Goal: Task Accomplishment & Management: Complete application form

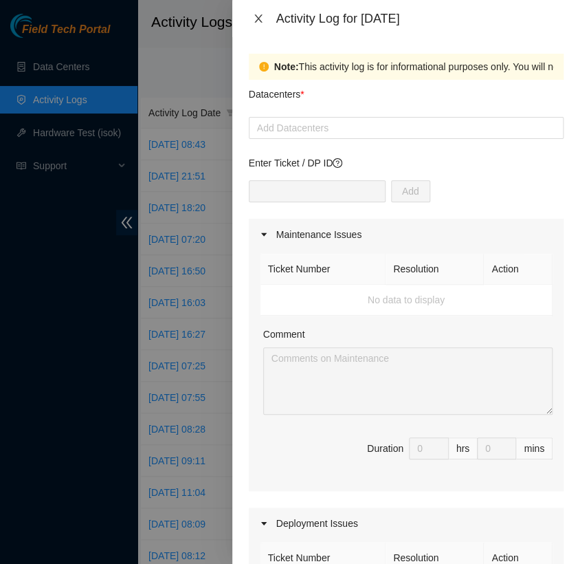
click at [257, 19] on icon "close" at bounding box center [258, 18] width 11 height 11
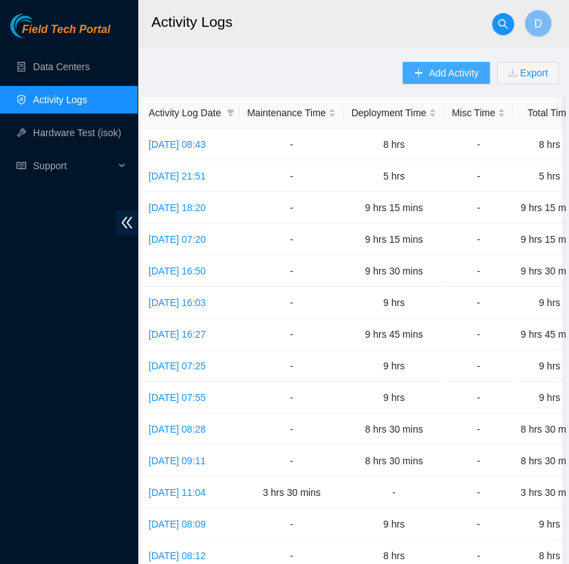
click at [450, 76] on span "Add Activity" at bounding box center [453, 72] width 50 height 15
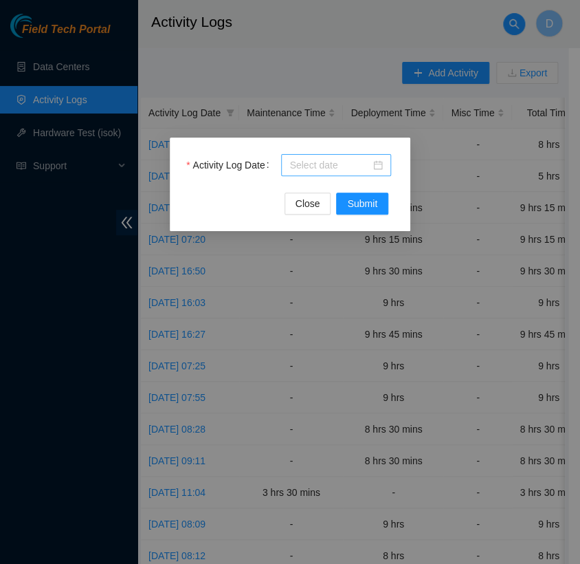
click at [356, 157] on div at bounding box center [336, 165] width 110 height 22
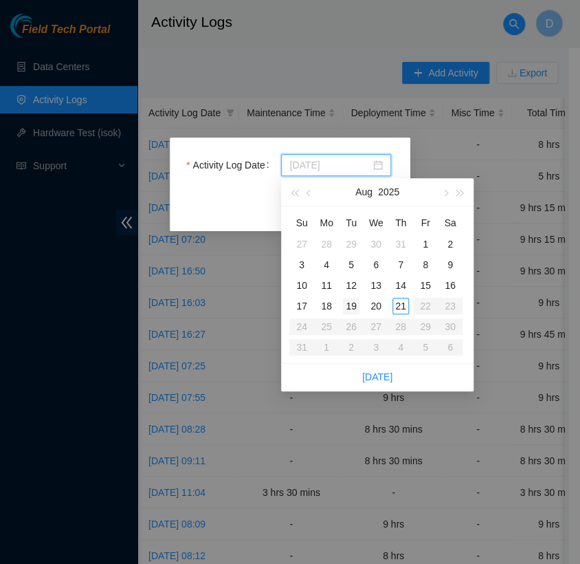
type input "[DATE]"
click at [351, 307] on div "19" at bounding box center [351, 306] width 17 height 17
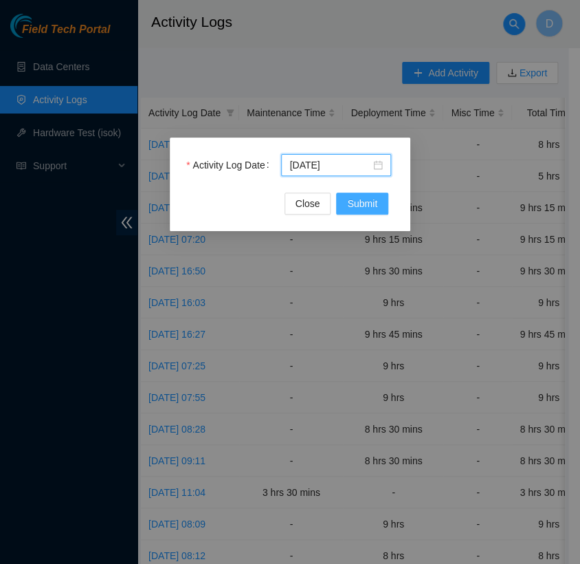
click at [362, 206] on span "Submit" at bounding box center [362, 203] width 30 height 15
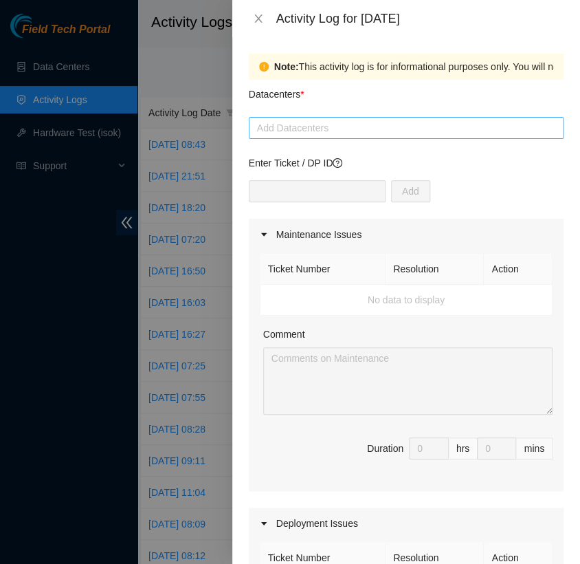
click at [349, 125] on div at bounding box center [406, 128] width 308 height 17
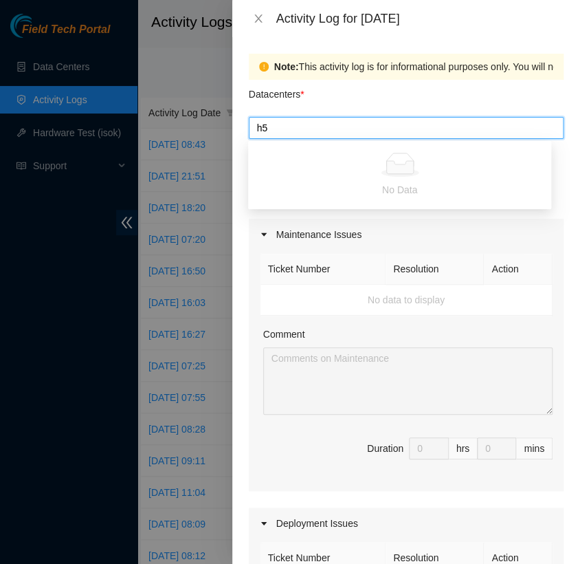
type input "h"
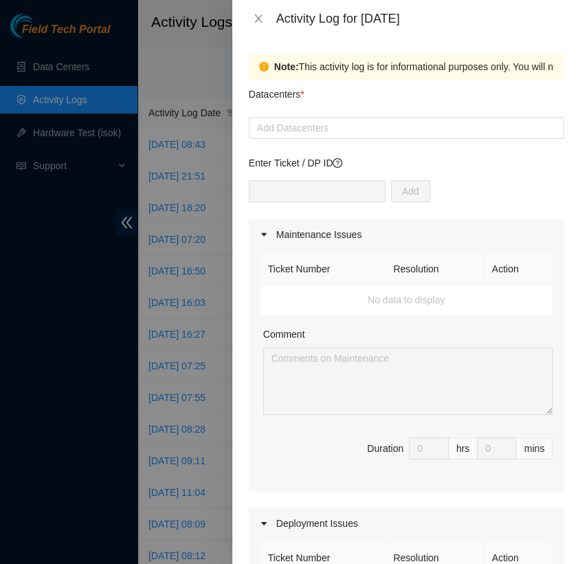
click at [448, 92] on div "Datacenters *" at bounding box center [406, 98] width 315 height 37
click at [265, 235] on icon "caret-right" at bounding box center [264, 234] width 8 height 8
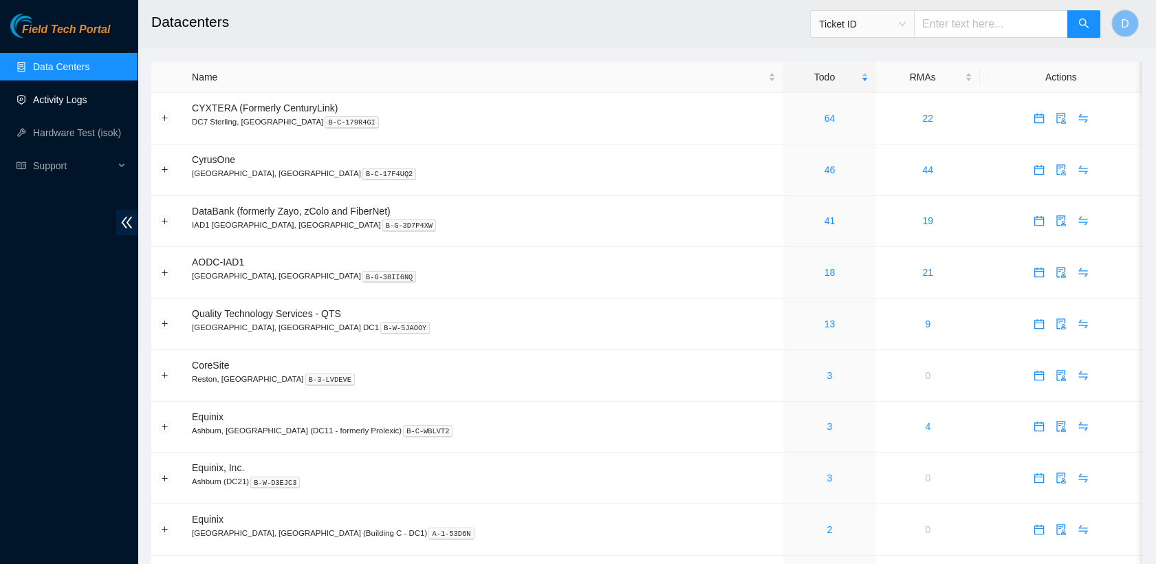
click at [87, 105] on link "Activity Logs" at bounding box center [60, 99] width 54 height 11
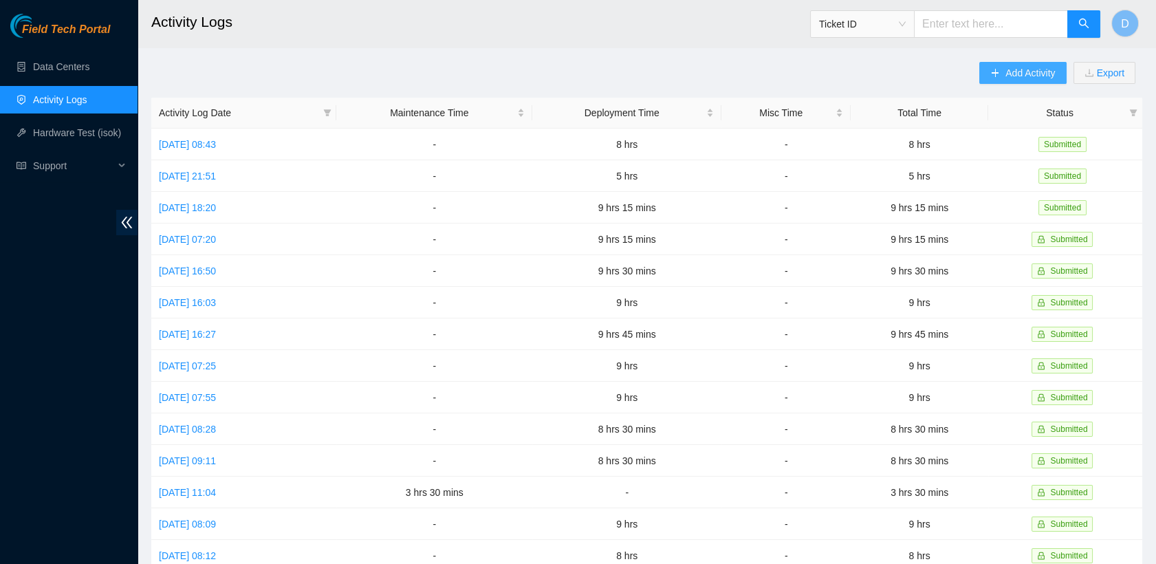
click at [990, 80] on button "Add Activity" at bounding box center [1022, 73] width 87 height 22
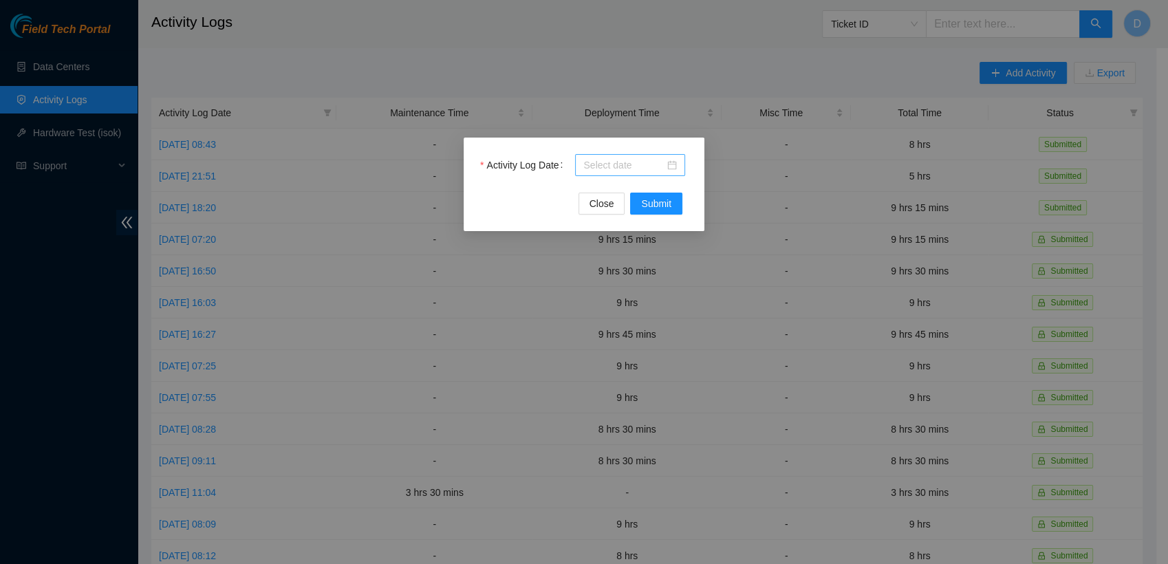
click at [632, 156] on div at bounding box center [630, 165] width 110 height 22
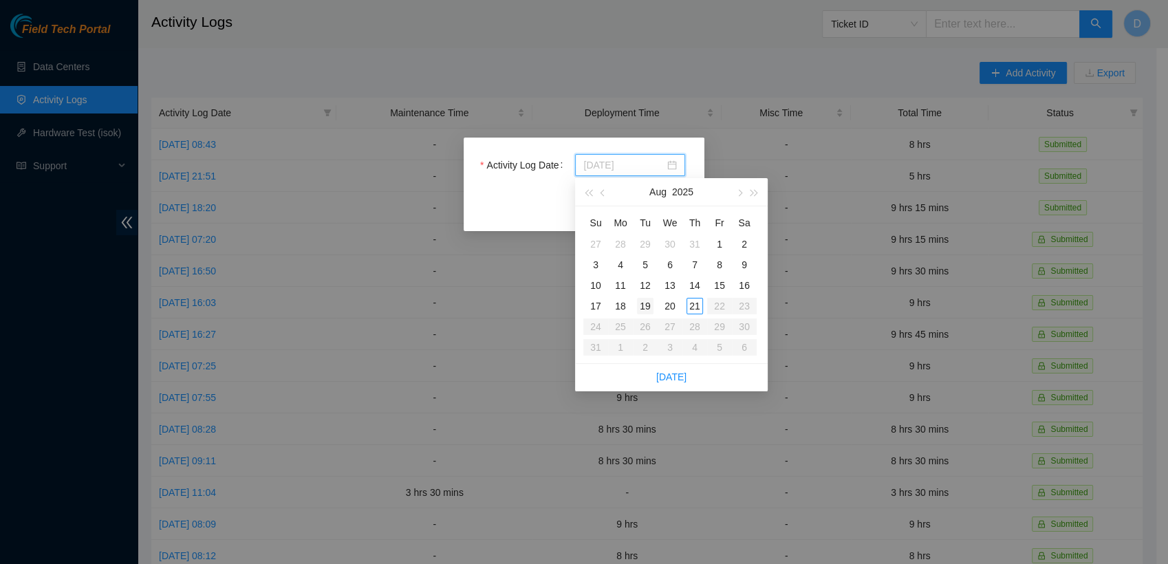
type input "[DATE]"
click at [644, 305] on div "19" at bounding box center [645, 306] width 17 height 17
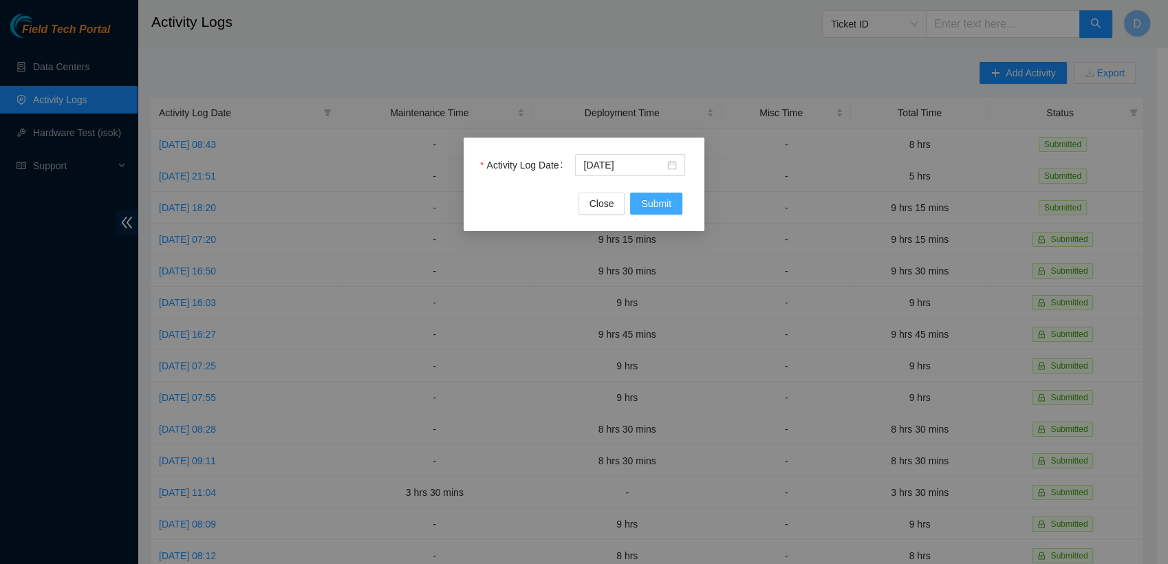
click at [660, 200] on span "Submit" at bounding box center [656, 203] width 30 height 15
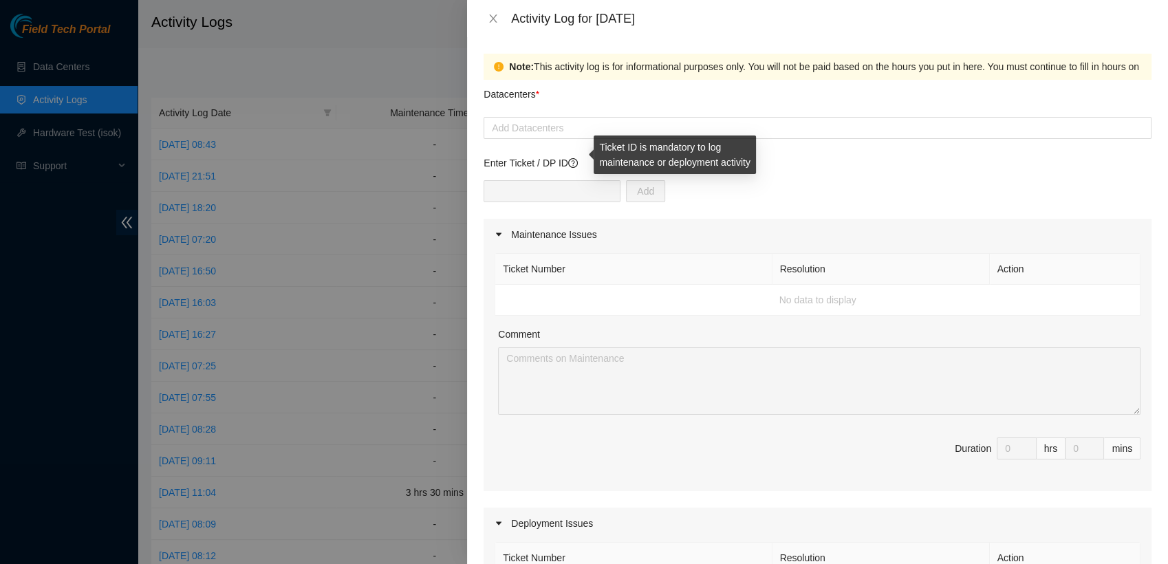
click at [573, 162] on icon "question-circle" at bounding box center [573, 163] width 10 height 10
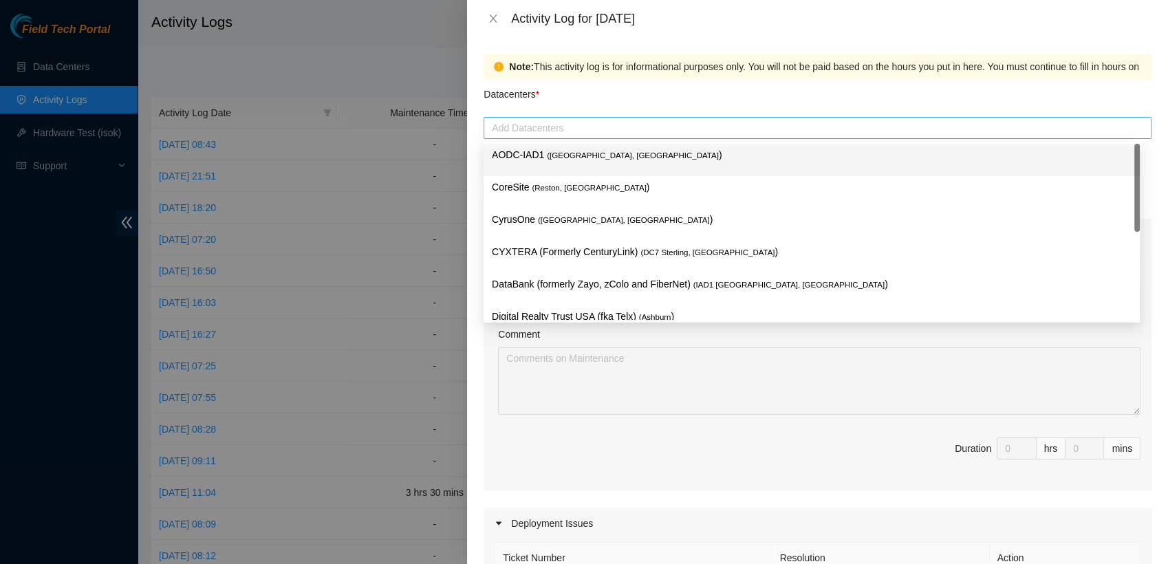
click at [566, 120] on div at bounding box center [817, 128] width 661 height 17
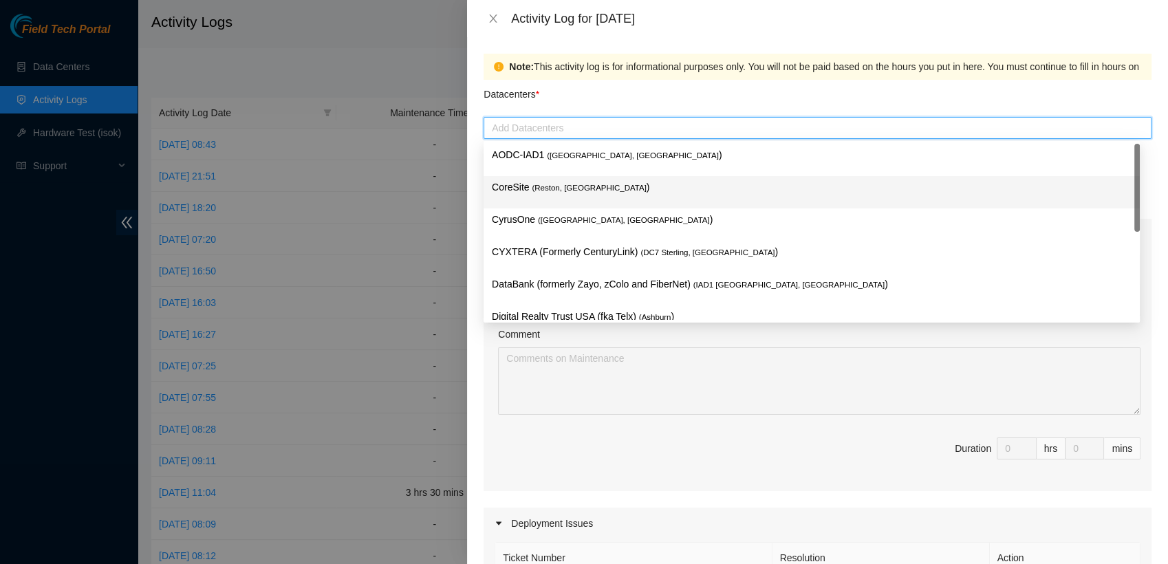
click at [563, 193] on p "CoreSite ( Reston, VA )" at bounding box center [812, 187] width 640 height 16
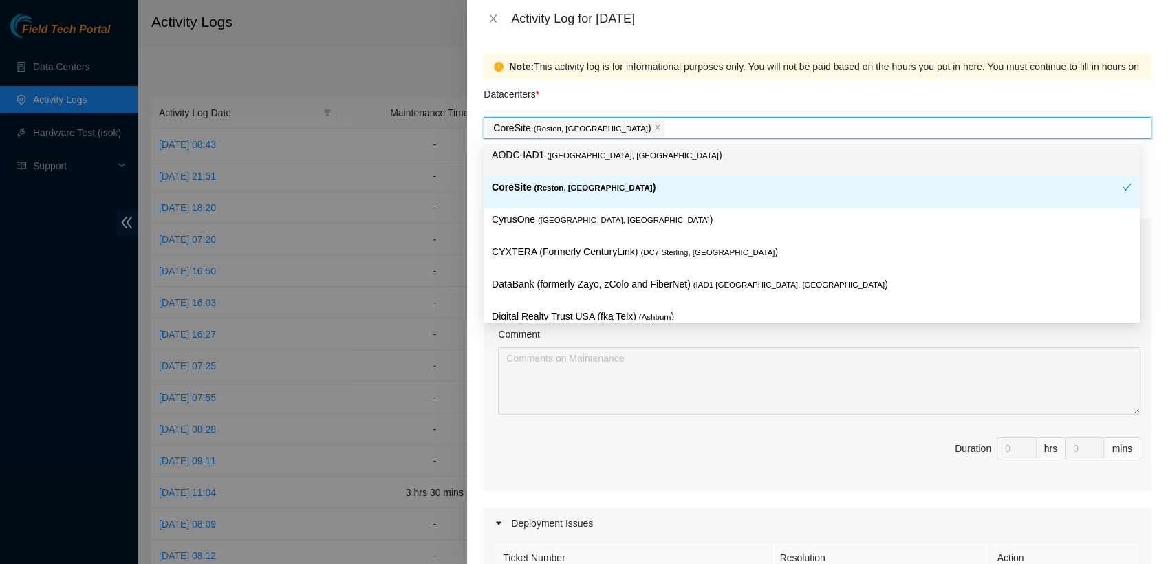
click at [615, 99] on div "Datacenters *" at bounding box center [817, 98] width 668 height 37
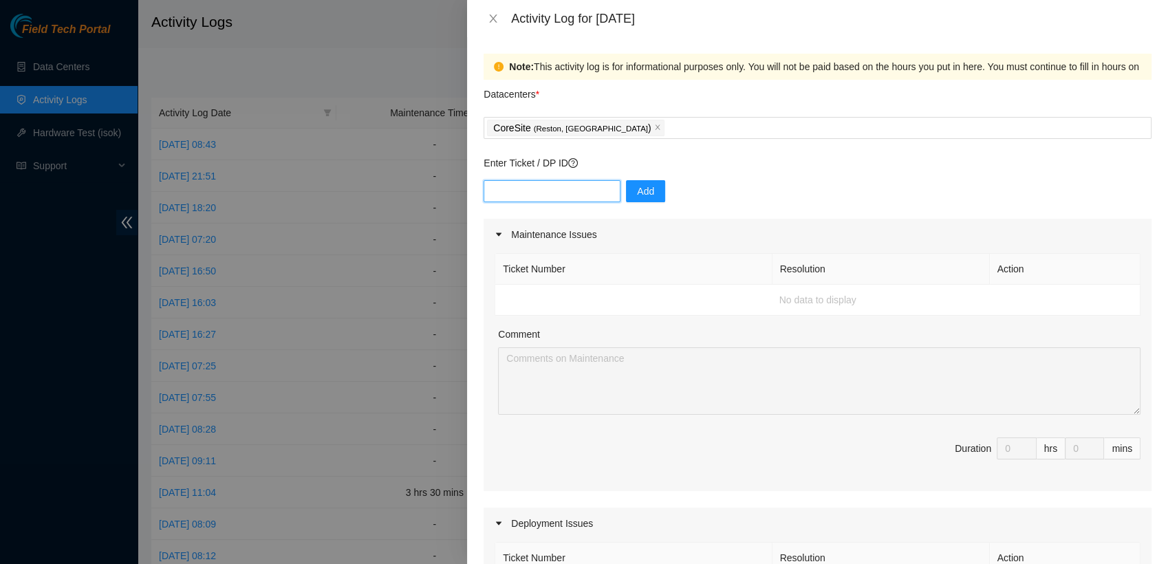
click at [578, 190] on input "text" at bounding box center [551, 191] width 137 height 22
click at [655, 128] on icon "close" at bounding box center [657, 127] width 5 height 5
type input "DP82713"
click at [590, 122] on div at bounding box center [817, 128] width 661 height 17
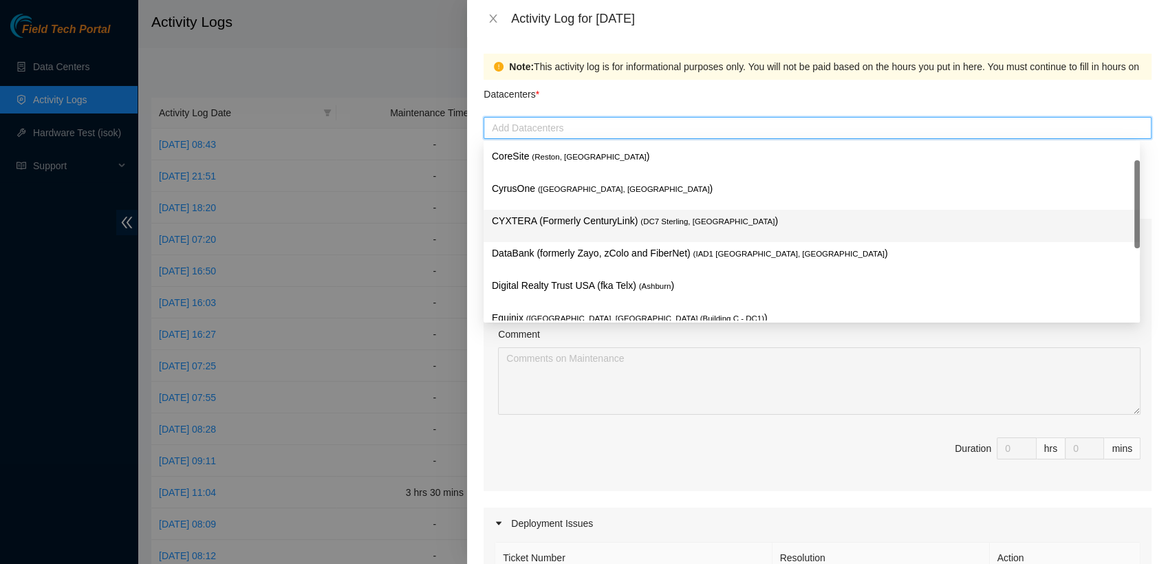
scroll to position [28, 0]
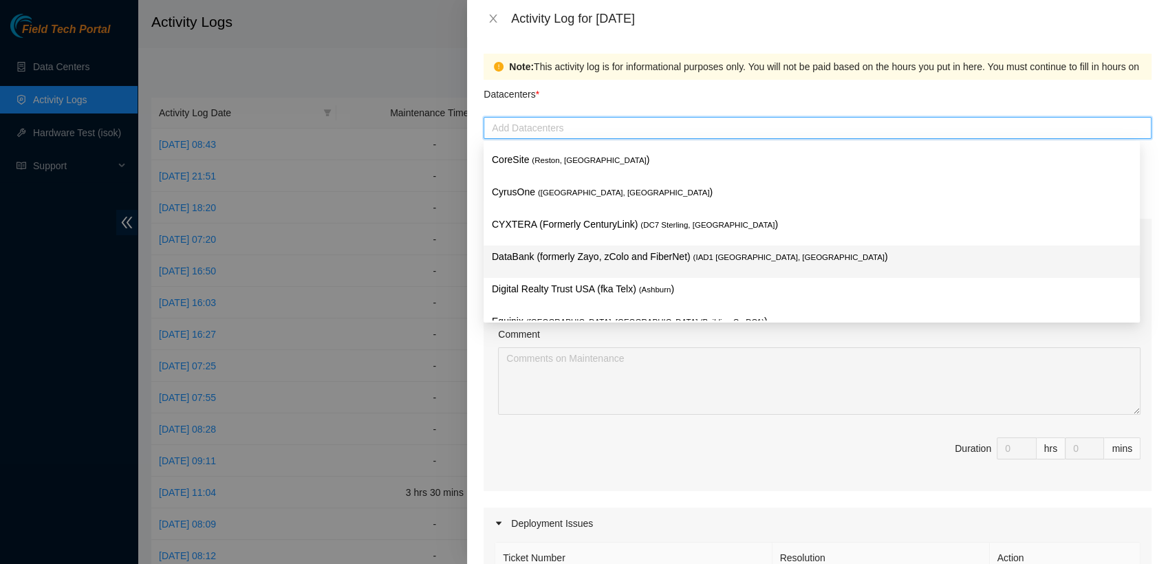
click at [635, 256] on p "DataBank (formerly Zayo, zColo and FiberNet) ( IAD1 Ashburn, VA )" at bounding box center [812, 257] width 640 height 16
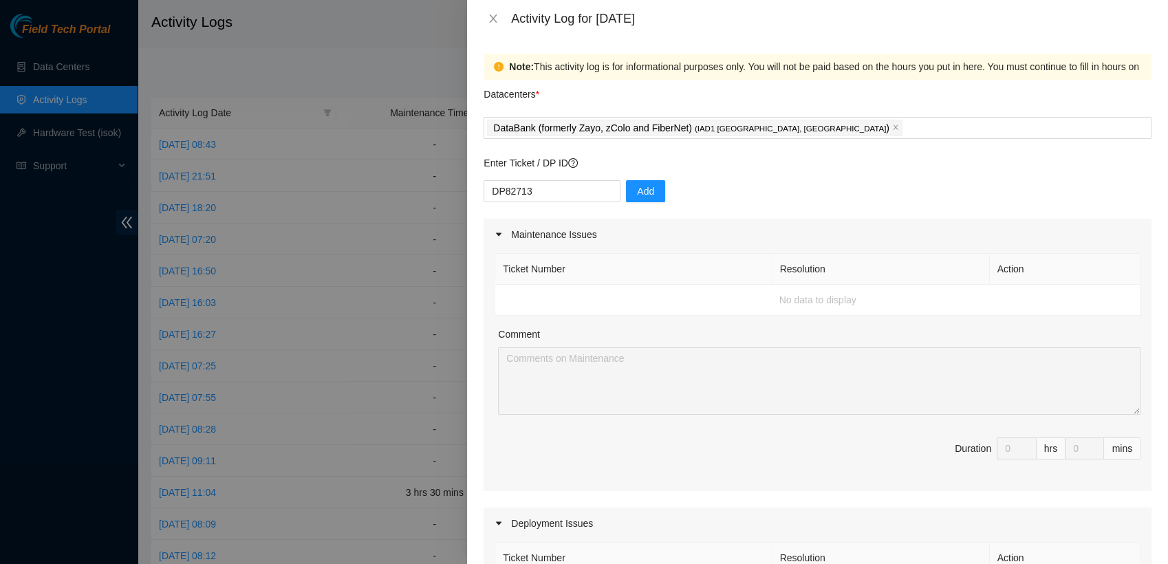
click at [737, 96] on div "Datacenters *" at bounding box center [817, 98] width 668 height 37
click at [893, 125] on icon "close" at bounding box center [895, 127] width 5 height 5
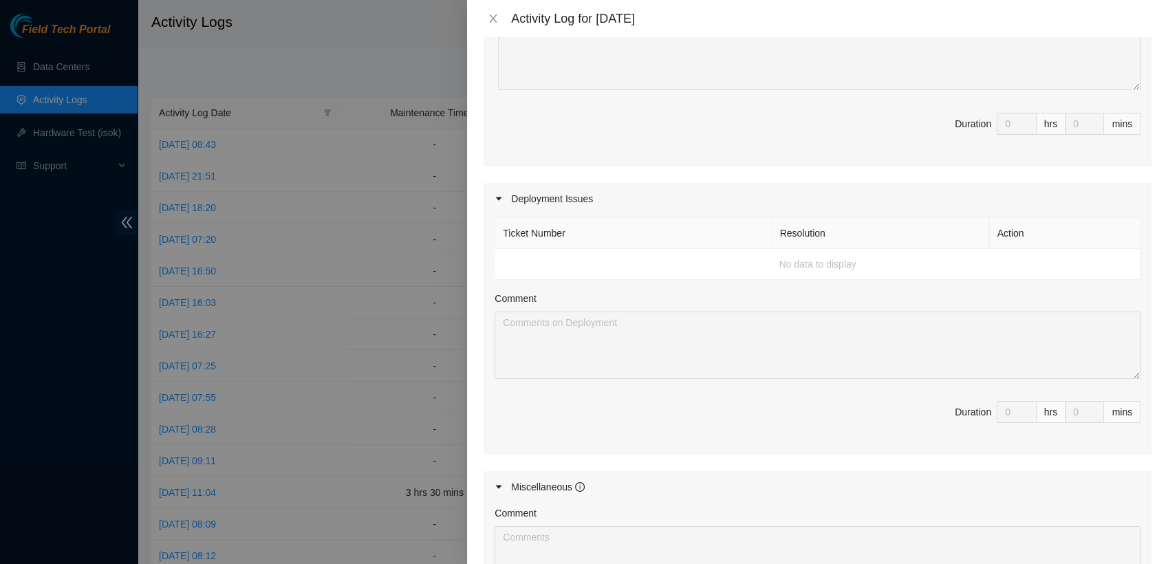
scroll to position [0, 0]
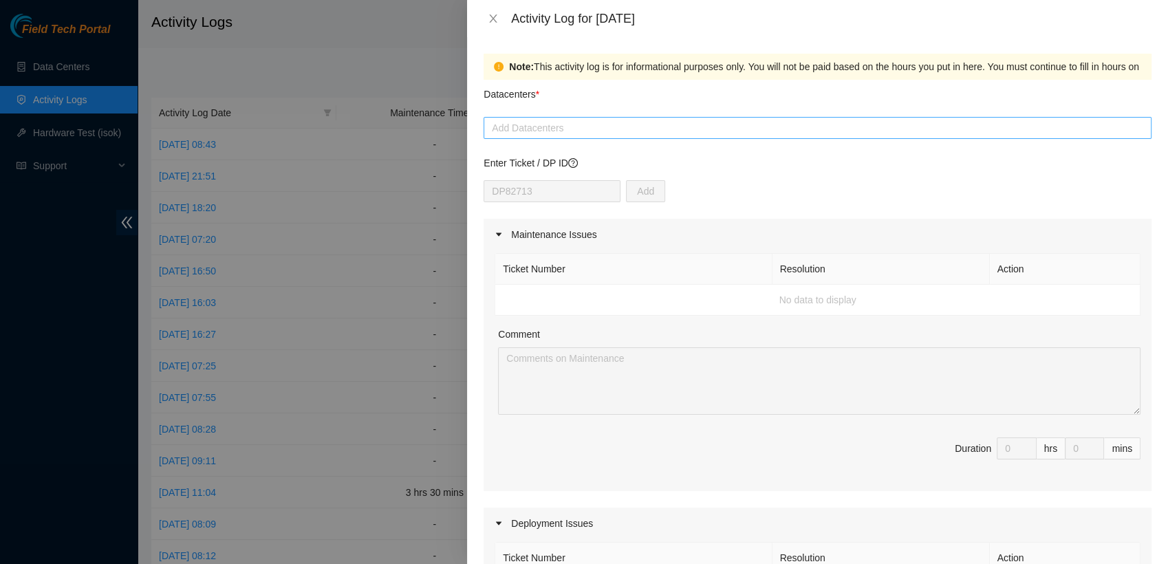
click at [765, 122] on div at bounding box center [817, 128] width 661 height 17
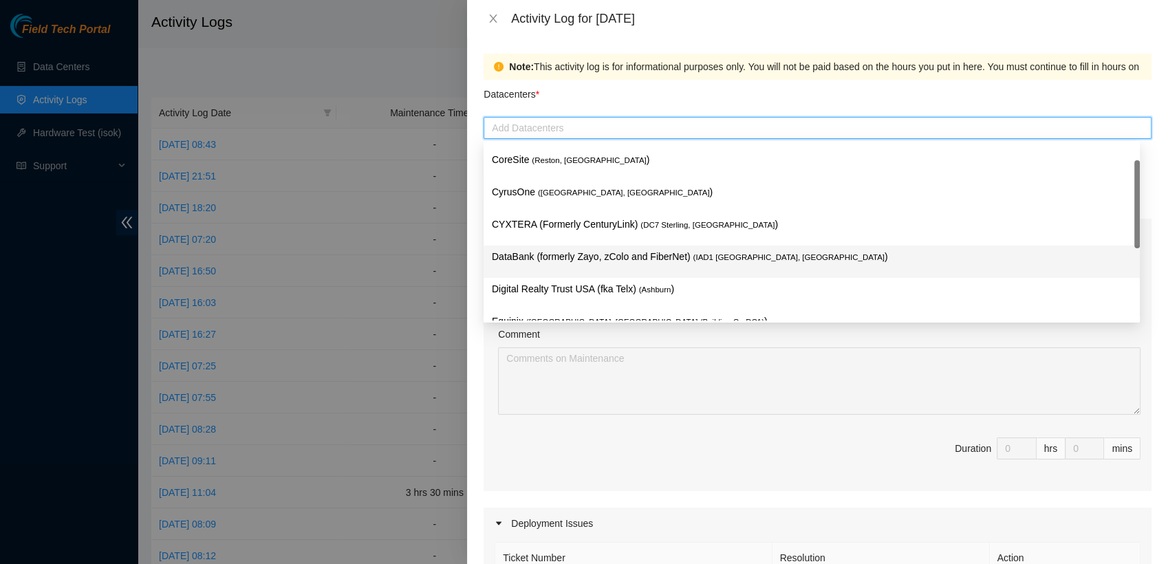
click at [635, 256] on p "DataBank (formerly Zayo, zColo and FiberNet) ( IAD1 Ashburn, VA )" at bounding box center [812, 257] width 640 height 16
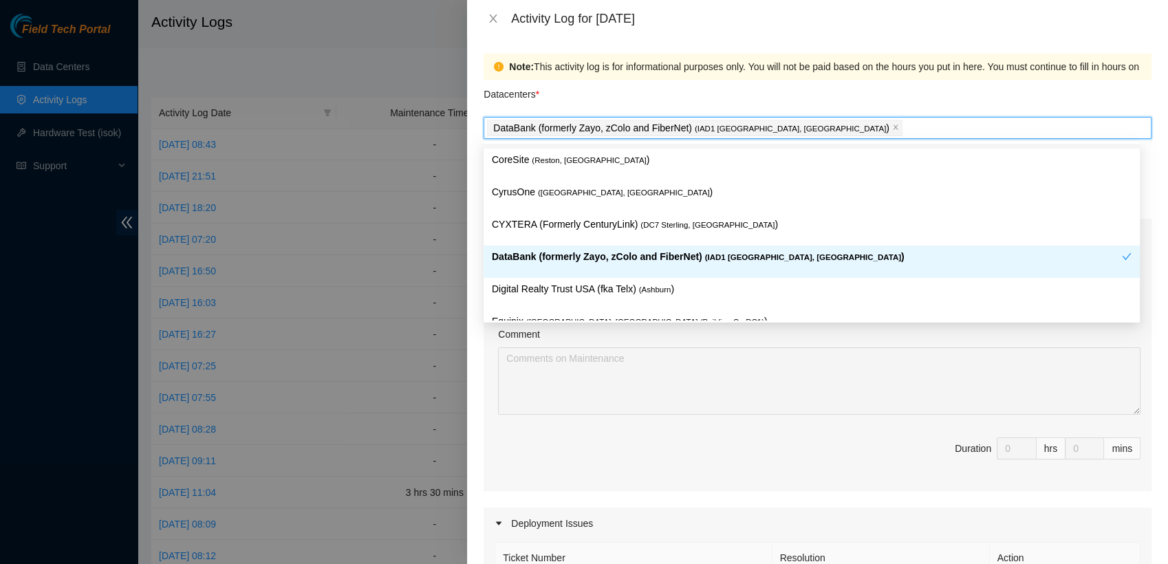
click at [807, 83] on div "Datacenters *" at bounding box center [817, 98] width 668 height 37
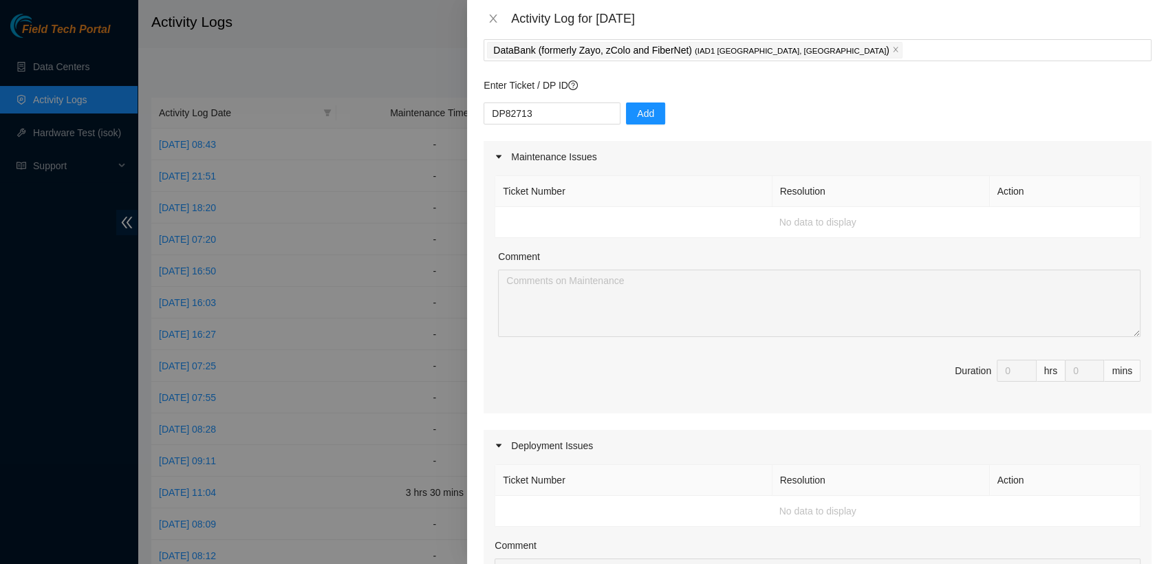
scroll to position [79, 0]
click at [614, 217] on td "No data to display" at bounding box center [817, 221] width 645 height 31
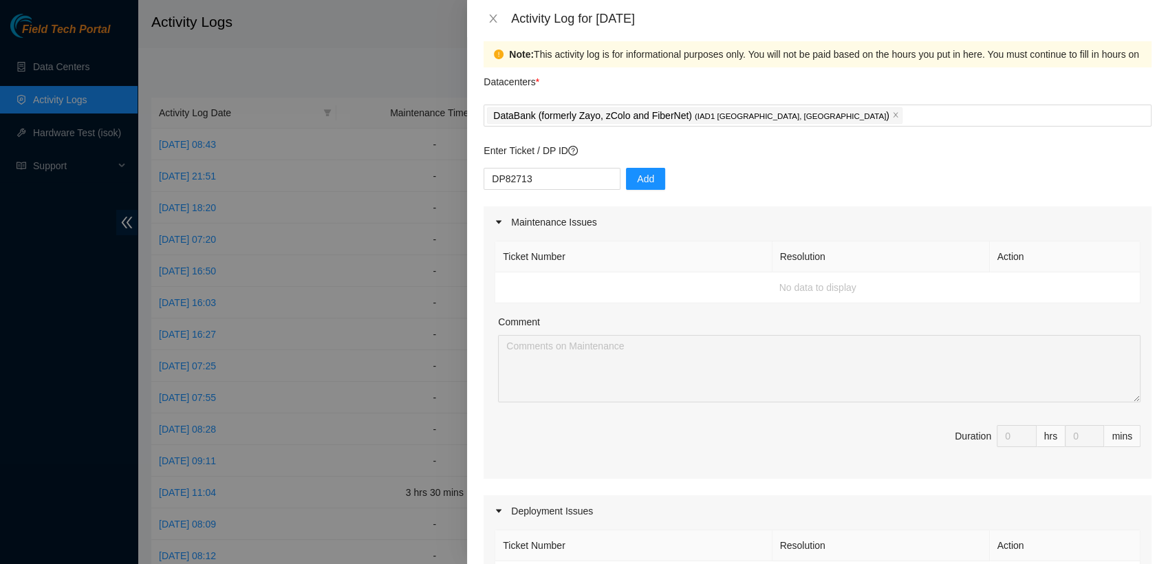
scroll to position [11, 0]
click at [637, 180] on span "Add" at bounding box center [645, 180] width 17 height 15
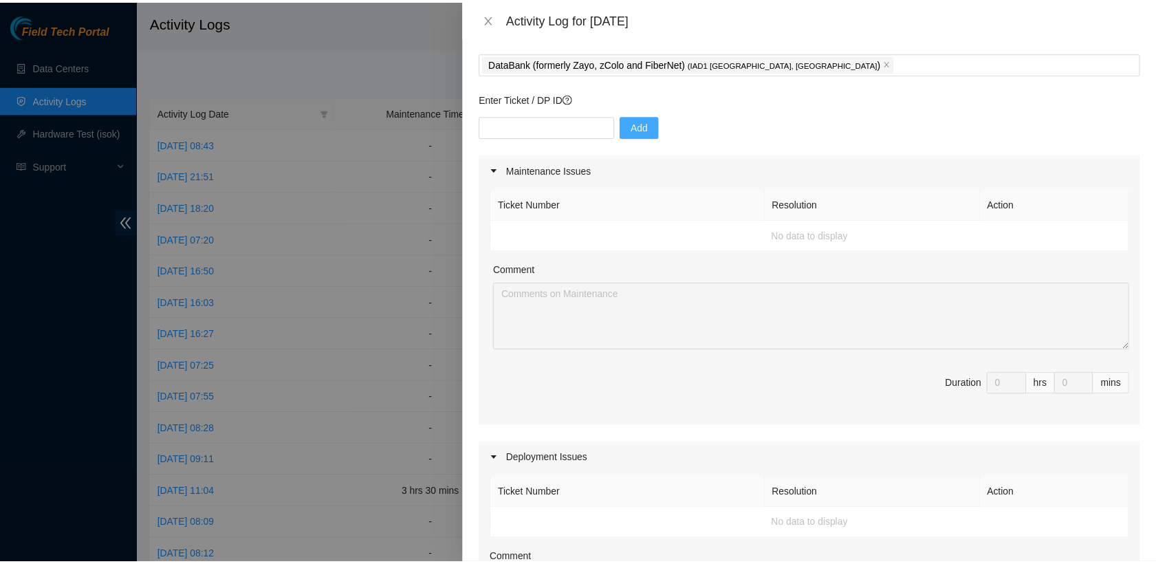
scroll to position [0, 0]
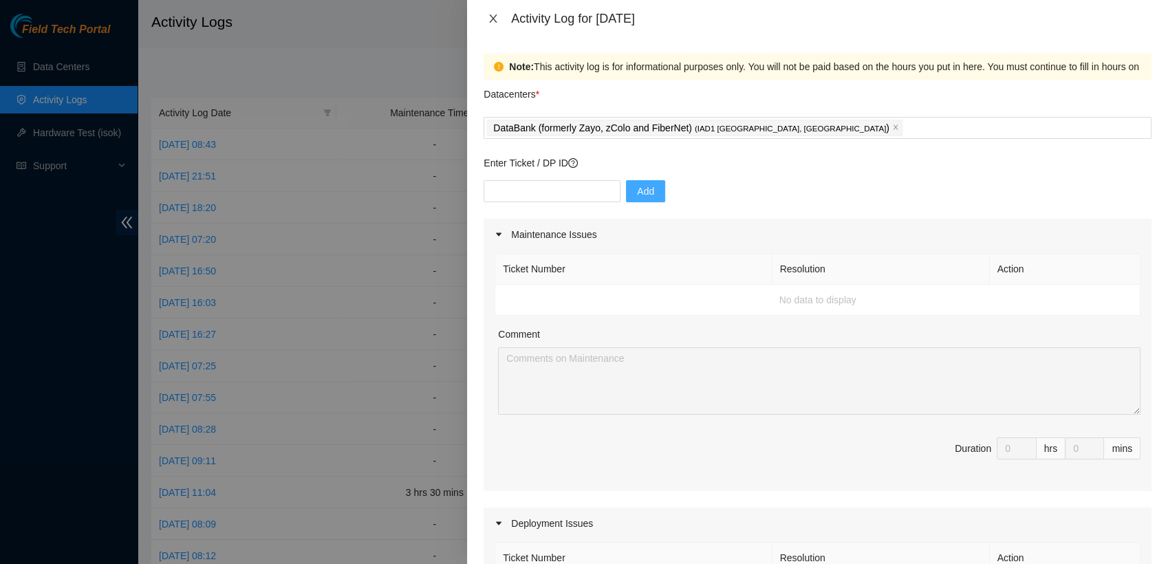
click at [496, 15] on icon "close" at bounding box center [493, 18] width 11 height 11
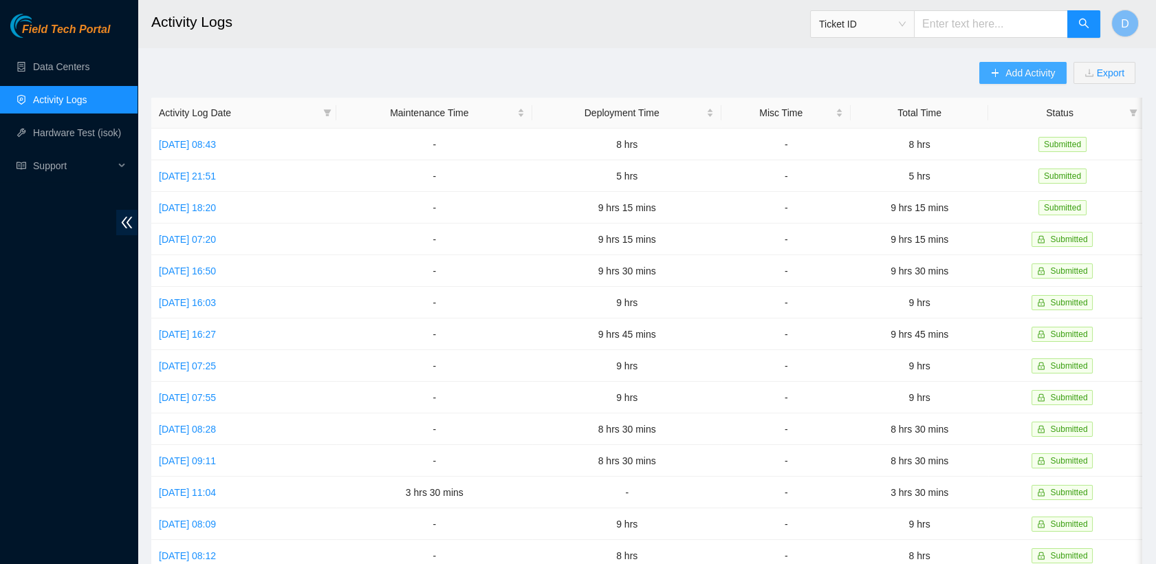
click at [1005, 77] on span "Add Activity" at bounding box center [1030, 72] width 50 height 15
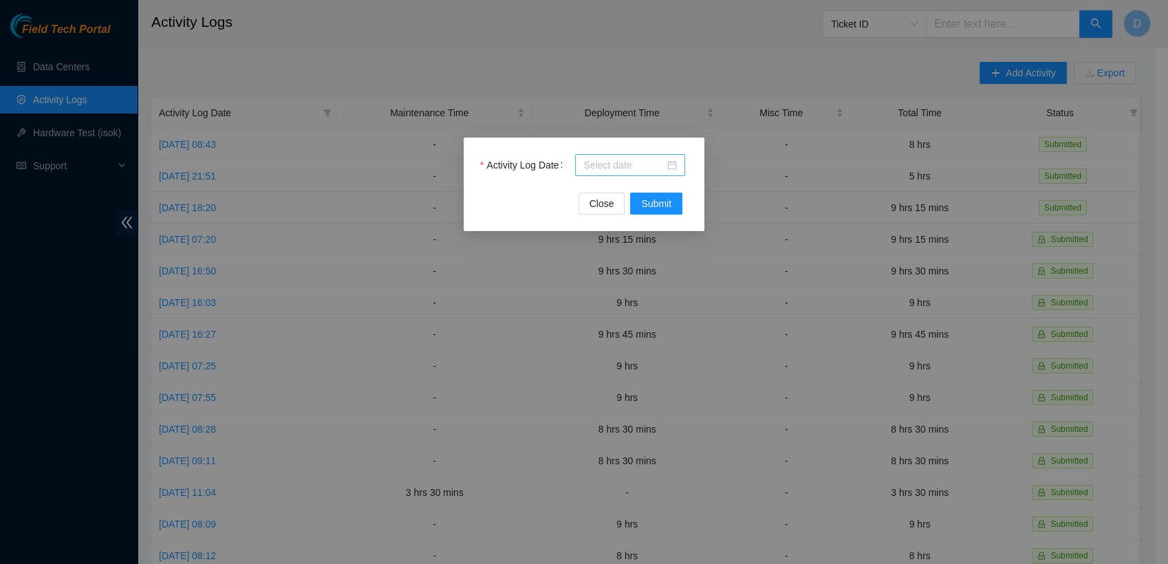
click at [666, 166] on div at bounding box center [630, 164] width 94 height 15
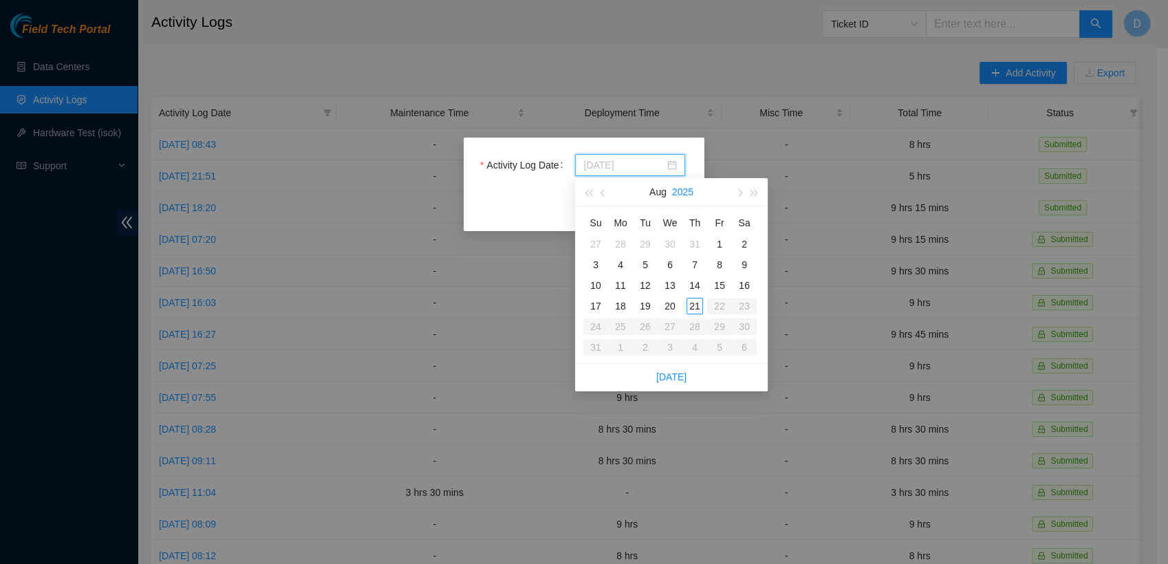
type input "[DATE]"
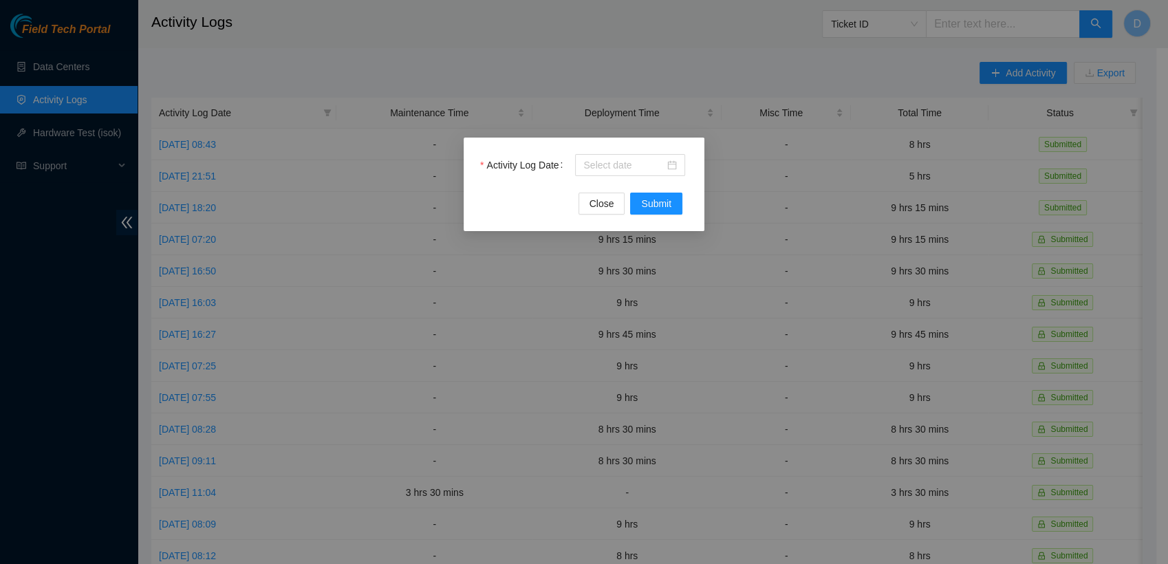
click at [725, 58] on div "Activity Log Date Close Submit" at bounding box center [584, 282] width 1168 height 564
click at [609, 197] on span "Close" at bounding box center [601, 203] width 25 height 15
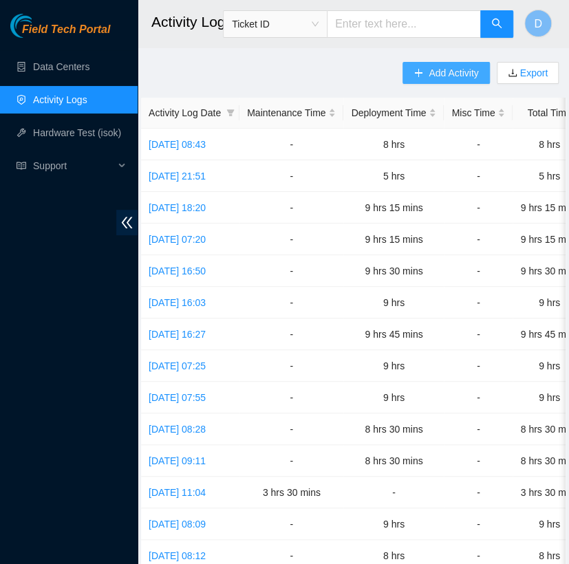
click at [428, 69] on span "Add Activity" at bounding box center [453, 72] width 50 height 15
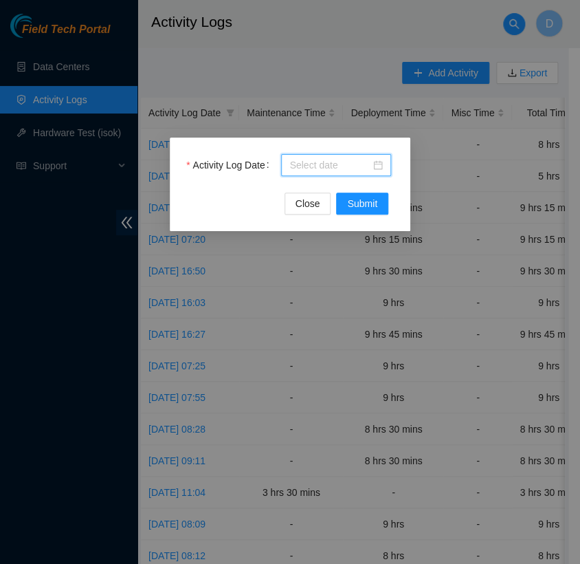
click at [355, 167] on input "Activity Log Date" at bounding box center [330, 164] width 81 height 15
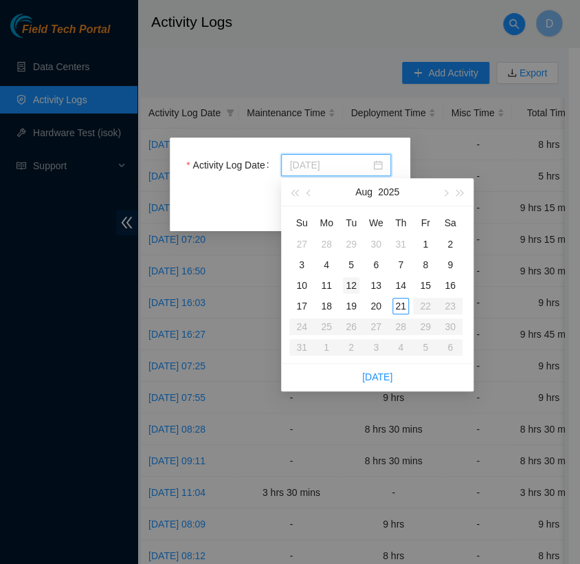
type input "2025-08-12"
click at [349, 283] on div "12" at bounding box center [351, 285] width 17 height 17
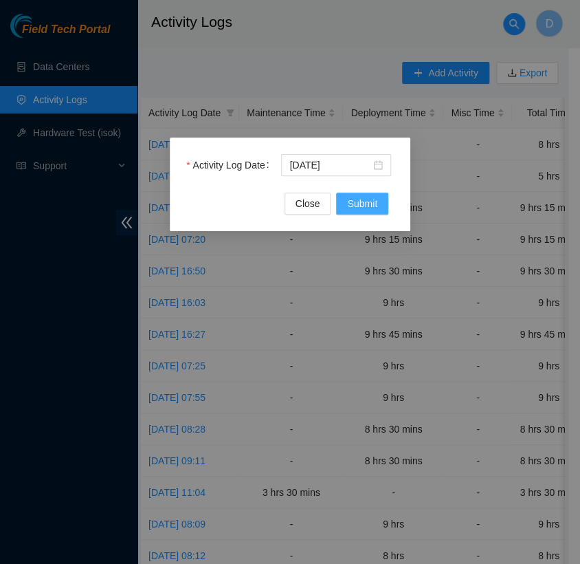
click at [377, 201] on span "Submit" at bounding box center [362, 203] width 30 height 15
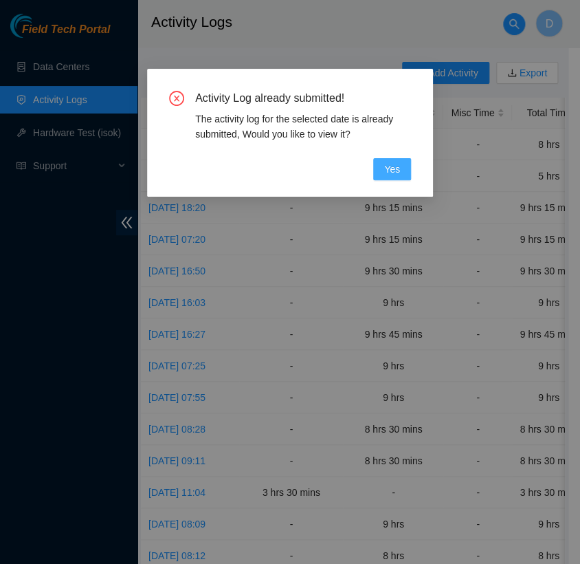
click at [398, 176] on span "Yes" at bounding box center [392, 169] width 16 height 15
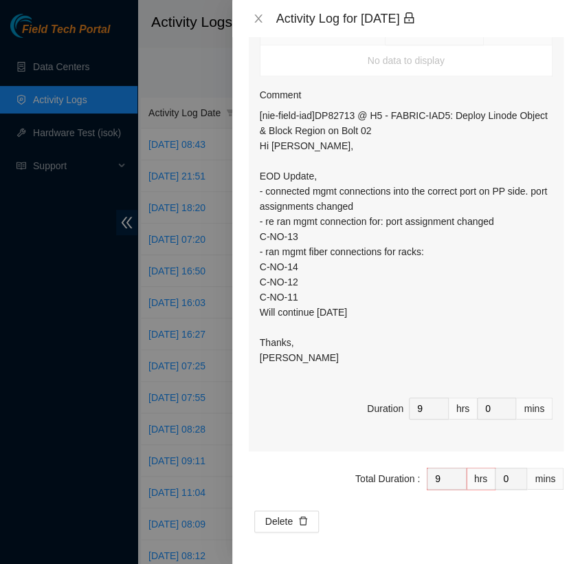
scroll to position [239, 0]
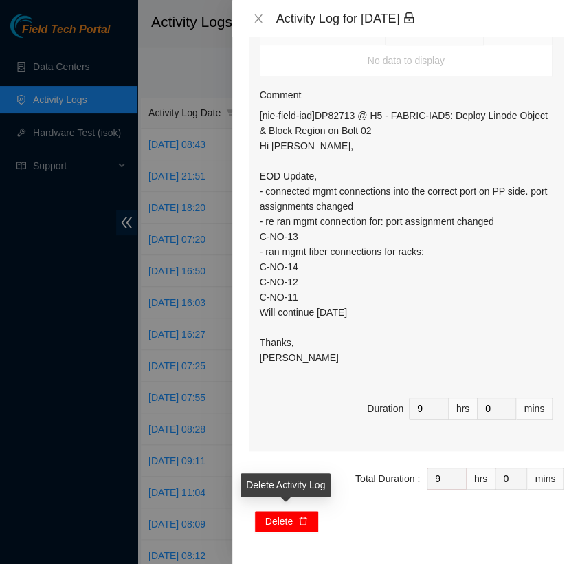
click at [293, 516] on button "Delete" at bounding box center [286, 521] width 65 height 22
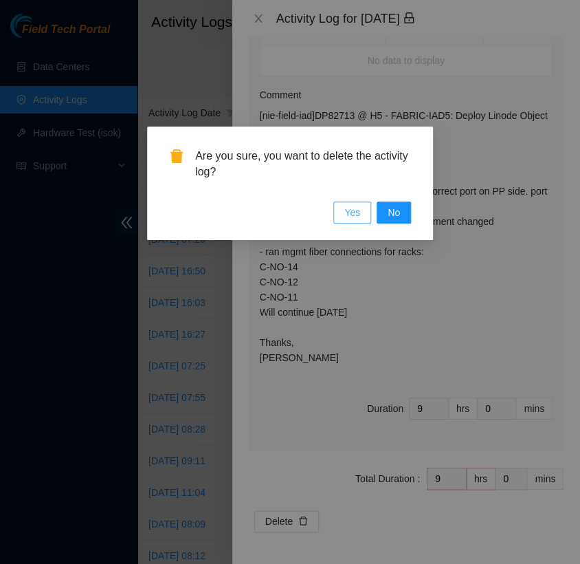
click at [360, 208] on button "Yes" at bounding box center [353, 213] width 38 height 22
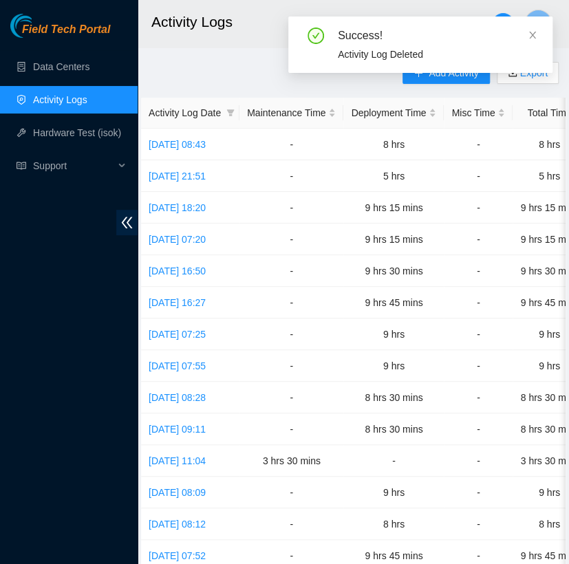
click at [447, 76] on div "Success! Activity Log Deleted" at bounding box center [420, 50] width 264 height 67
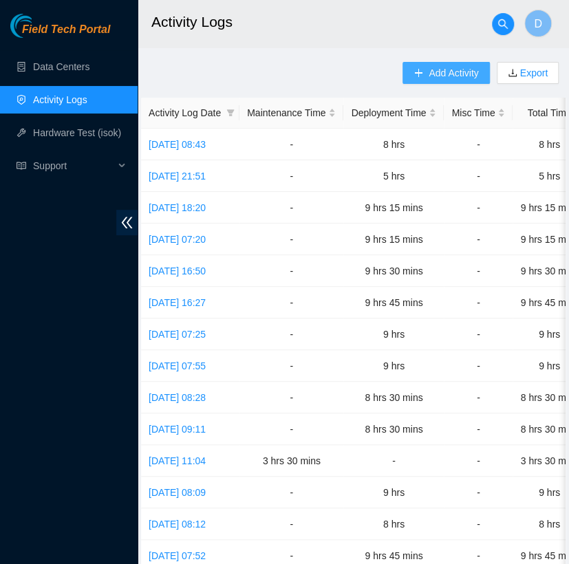
click at [461, 77] on span "Add Activity" at bounding box center [453, 72] width 50 height 15
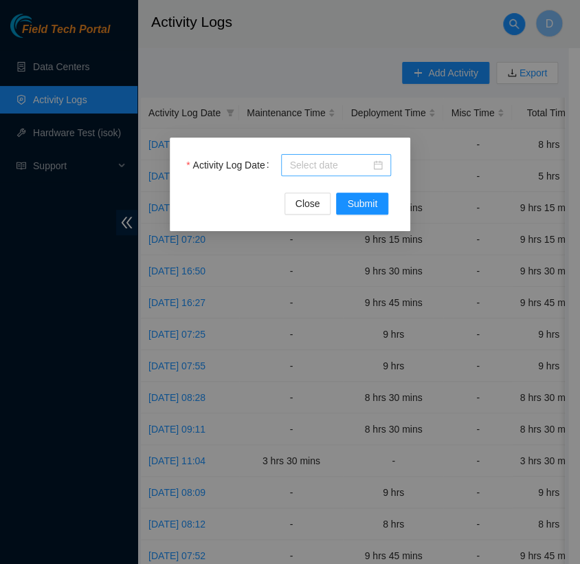
click at [374, 164] on div at bounding box center [337, 164] width 94 height 15
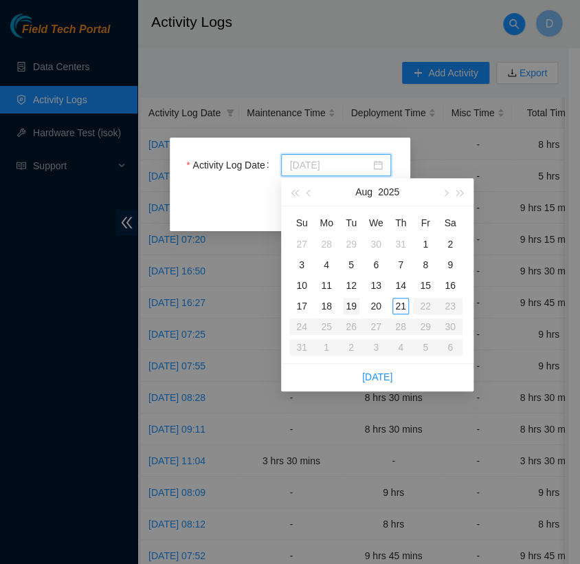
type input "2025-08-19"
click at [353, 302] on div "19" at bounding box center [351, 306] width 17 height 17
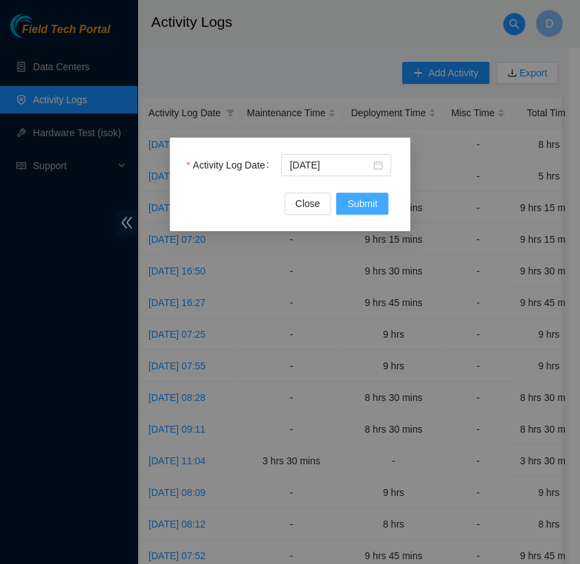
click at [360, 211] on button "Submit" at bounding box center [362, 204] width 52 height 22
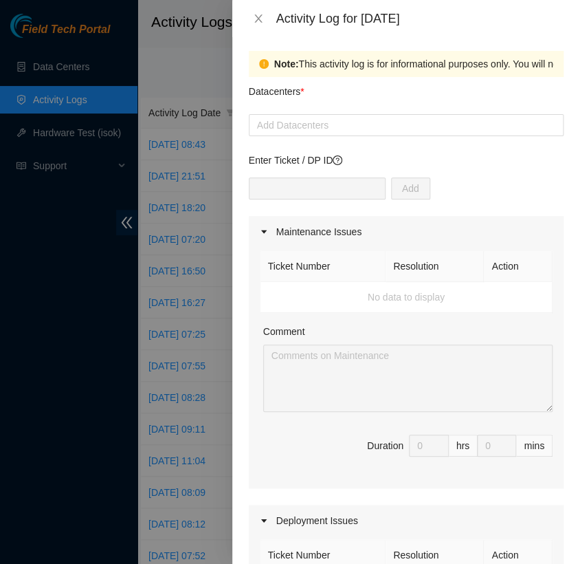
scroll to position [2, 0]
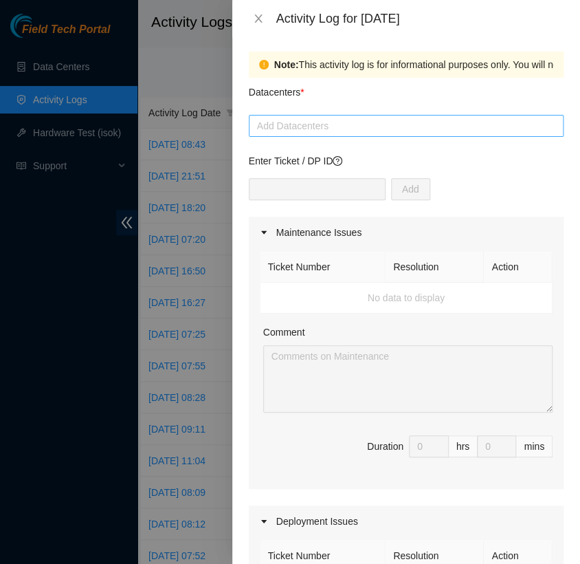
click at [309, 118] on div at bounding box center [406, 126] width 308 height 17
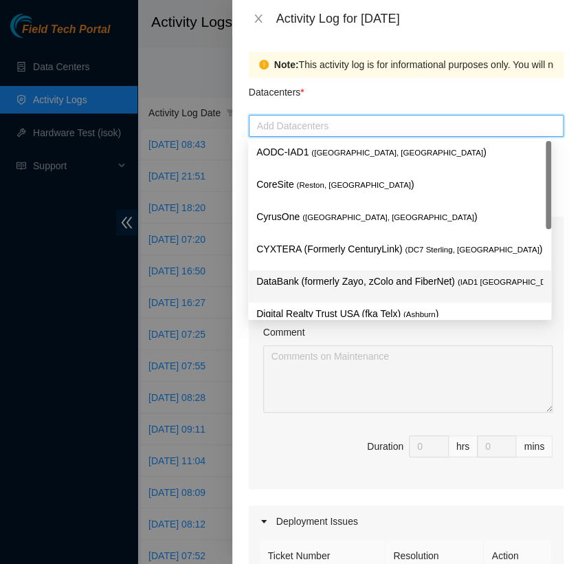
click at [314, 279] on p "DataBank (formerly Zayo, zColo and FiberNet) ( IAD1 Ashburn, VA )" at bounding box center [400, 282] width 287 height 16
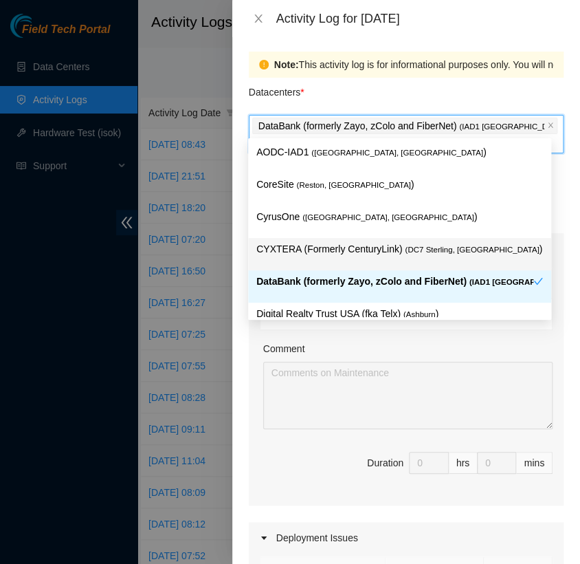
click at [325, 250] on p "CYXTERA (Formerly CenturyLink) ( DC7 Sterling, VA )" at bounding box center [400, 249] width 287 height 16
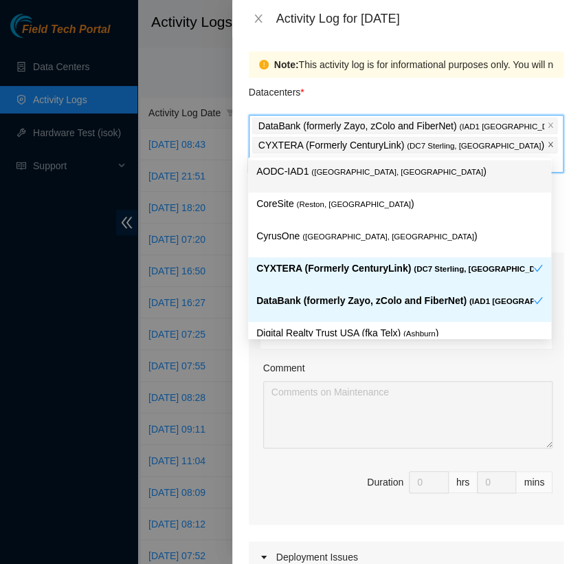
click at [547, 146] on icon "close" at bounding box center [550, 144] width 7 height 7
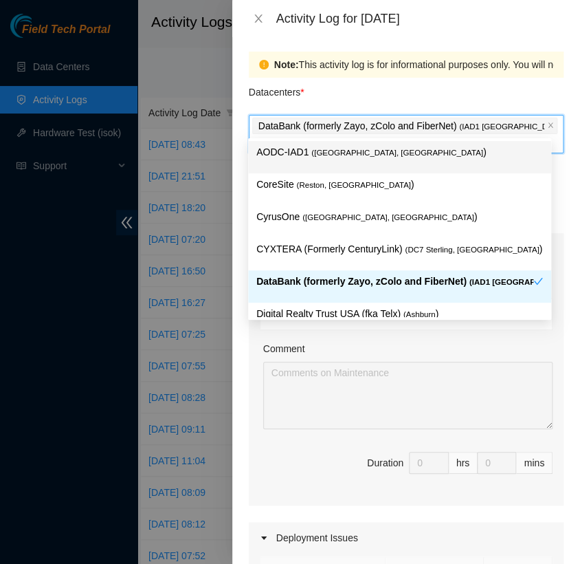
click at [465, 96] on div "Datacenters *" at bounding box center [406, 96] width 315 height 37
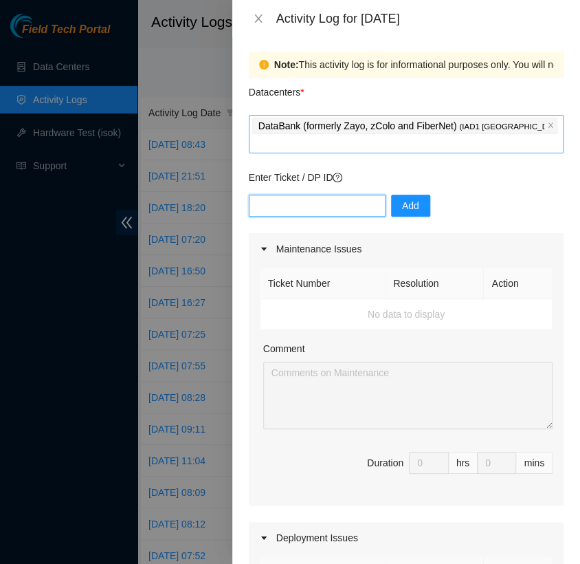
click at [346, 195] on input "text" at bounding box center [317, 206] width 137 height 22
click at [479, 170] on p "Enter Ticket / DP ID" at bounding box center [406, 177] width 315 height 15
click at [307, 195] on input "DP8271" at bounding box center [317, 206] width 137 height 22
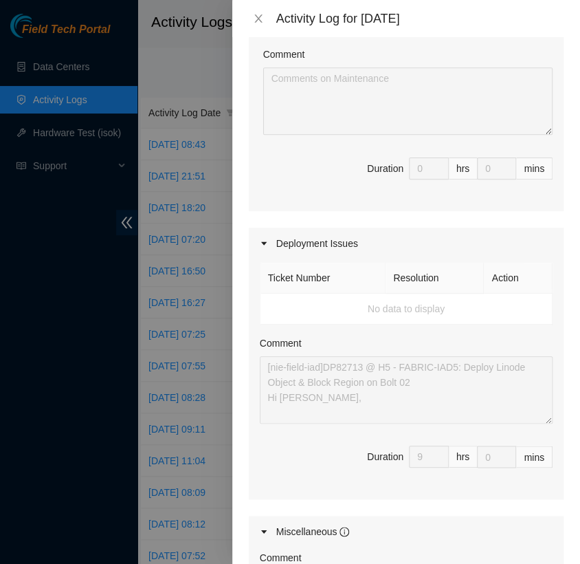
scroll to position [302, 0]
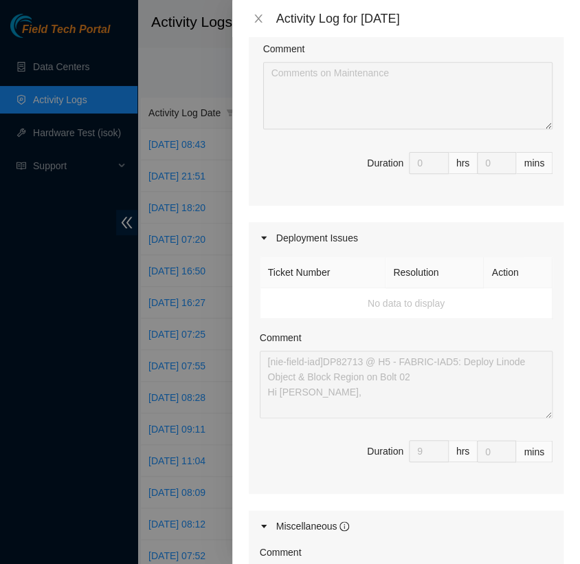
type input "DP82713"
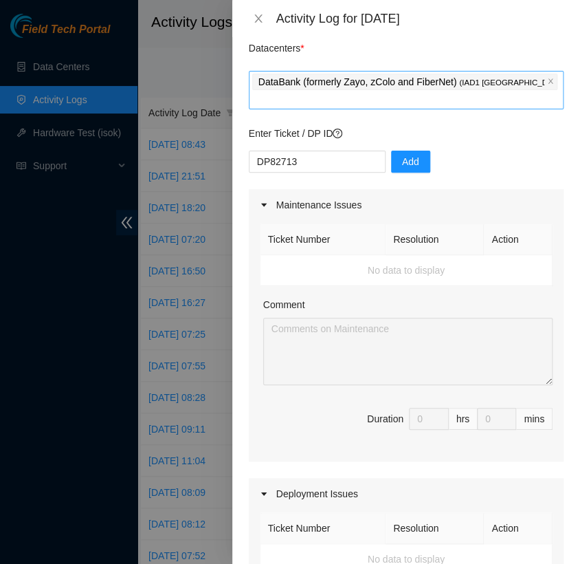
scroll to position [45, 0]
drag, startPoint x: 552, startPoint y: 18, endPoint x: 485, endPoint y: 132, distance: 132.2
click at [485, 132] on div "Enter Ticket / DP ID DP82713 Add" at bounding box center [406, 158] width 315 height 63
click at [266, 202] on icon "caret-right" at bounding box center [264, 206] width 8 height 8
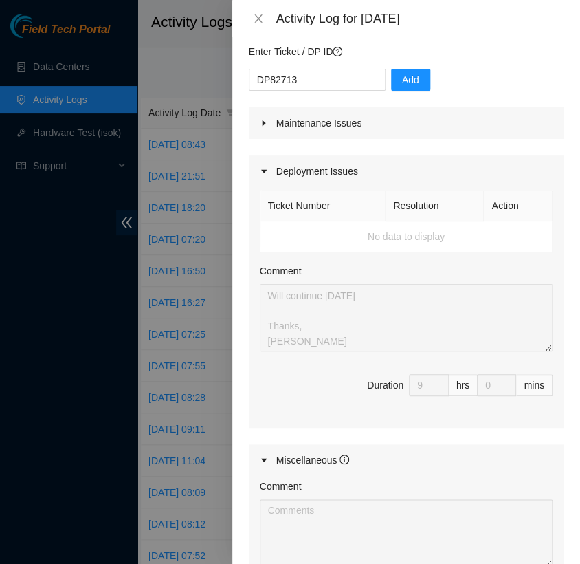
scroll to position [0, 0]
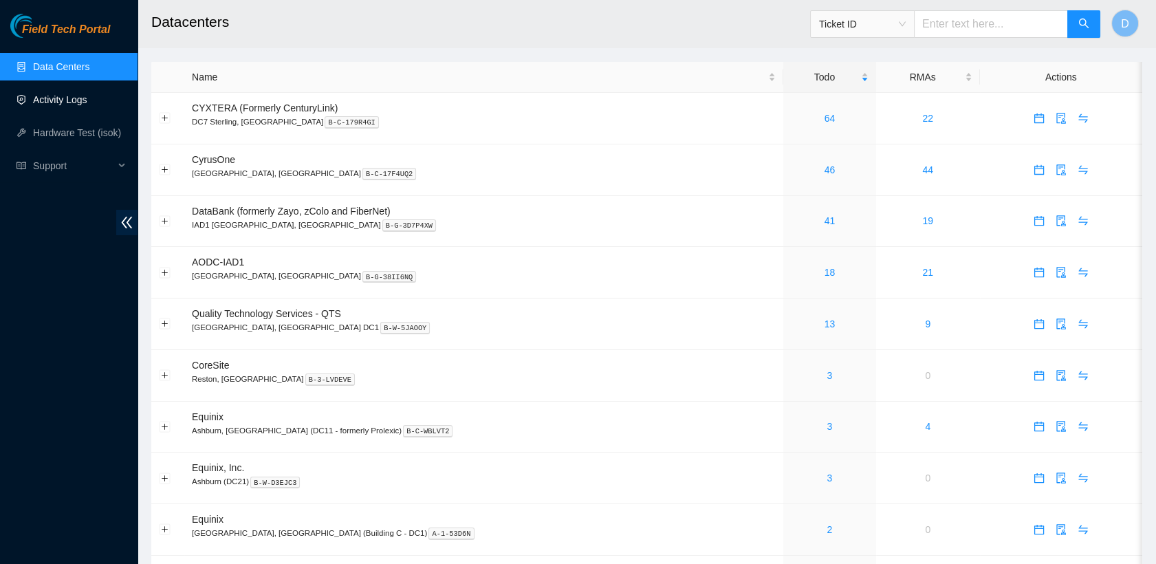
click at [87, 99] on link "Activity Logs" at bounding box center [60, 99] width 54 height 11
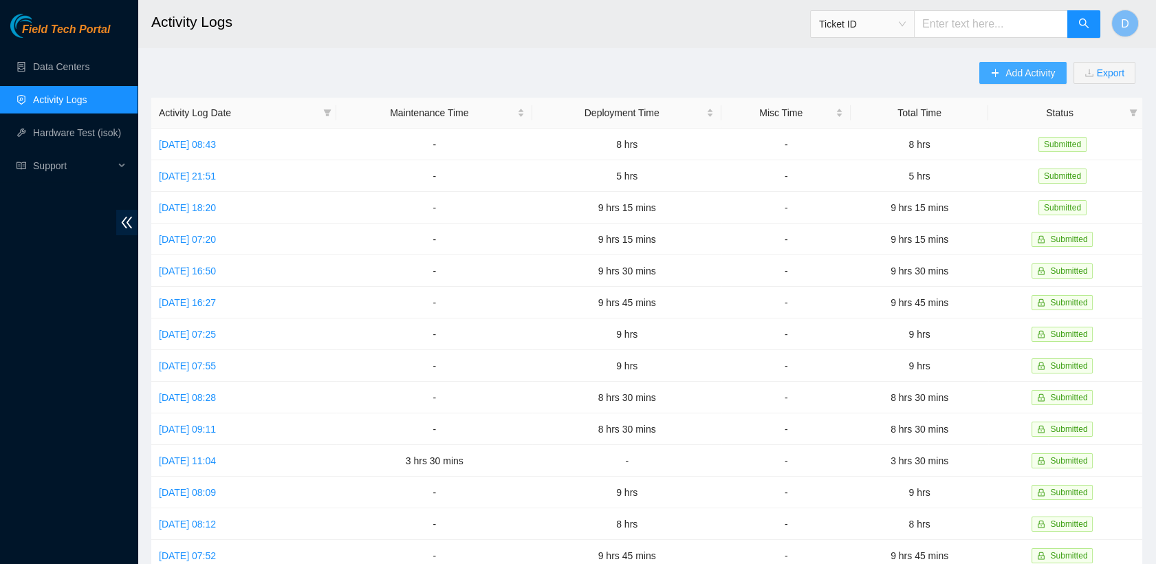
click at [987, 68] on button "Add Activity" at bounding box center [1022, 73] width 87 height 22
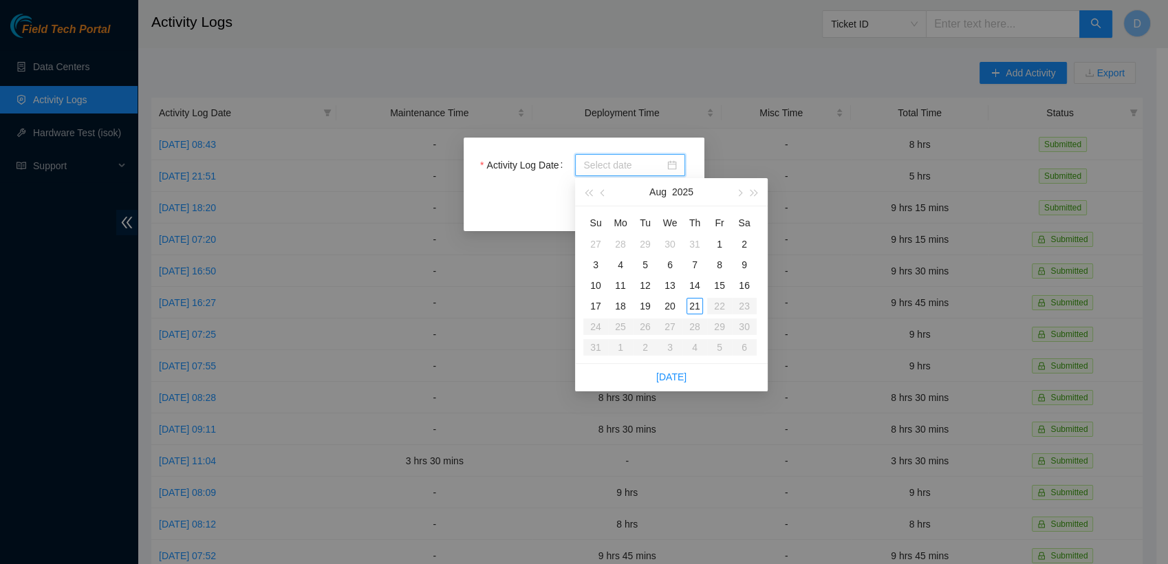
click at [628, 172] on input "Activity Log Date" at bounding box center [623, 164] width 81 height 15
type input "[DATE]"
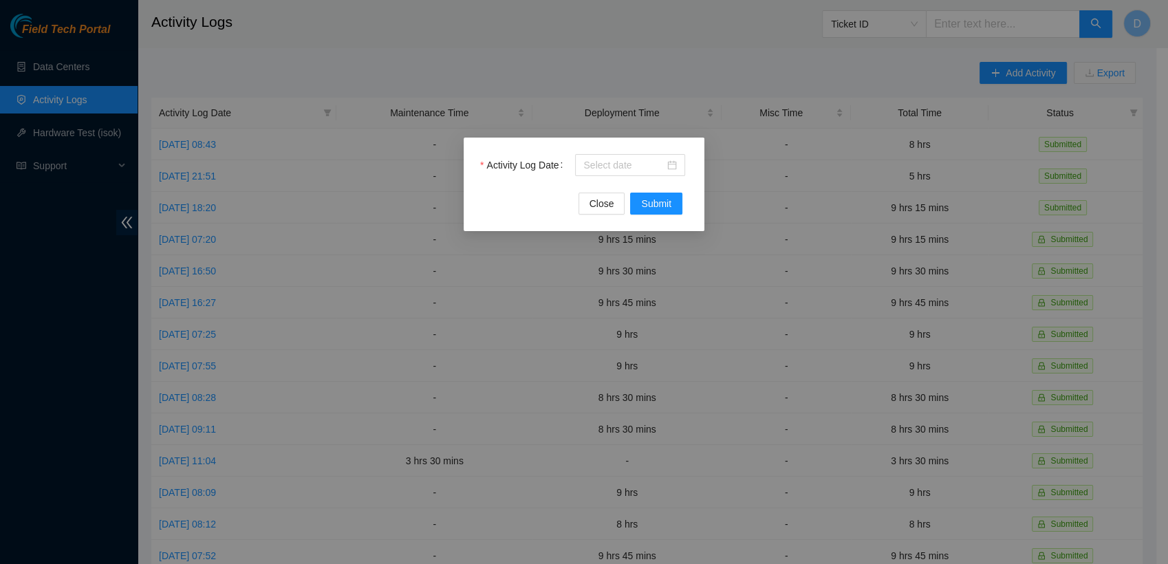
click at [518, 76] on div "Activity Log Date Close Submit" at bounding box center [584, 282] width 1168 height 564
click at [612, 200] on span "Close" at bounding box center [601, 203] width 25 height 15
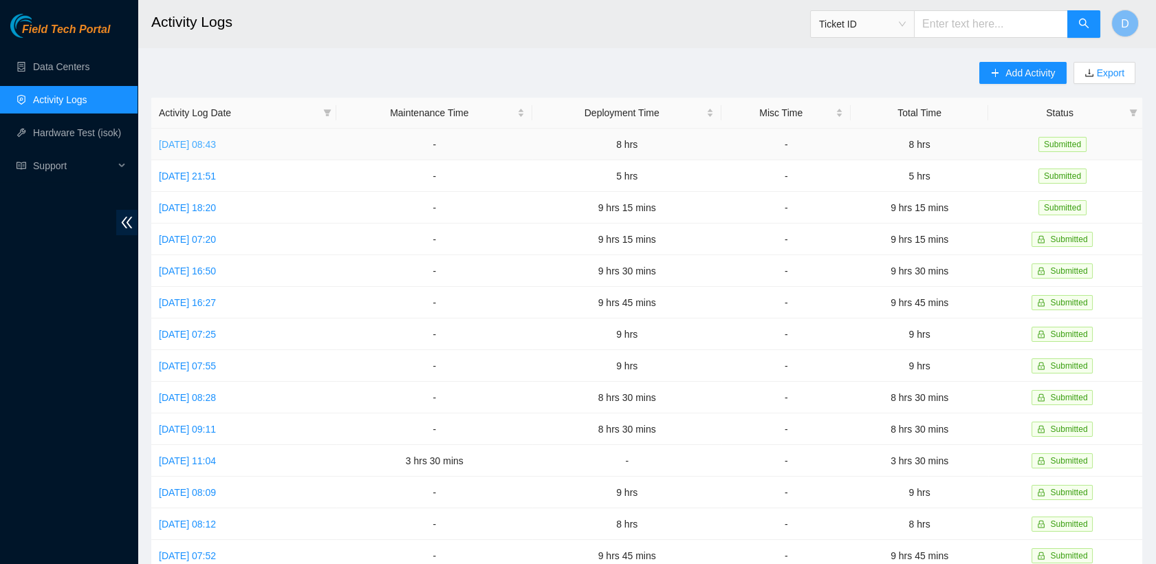
click at [215, 146] on link "[DATE] 08:43" at bounding box center [187, 144] width 57 height 11
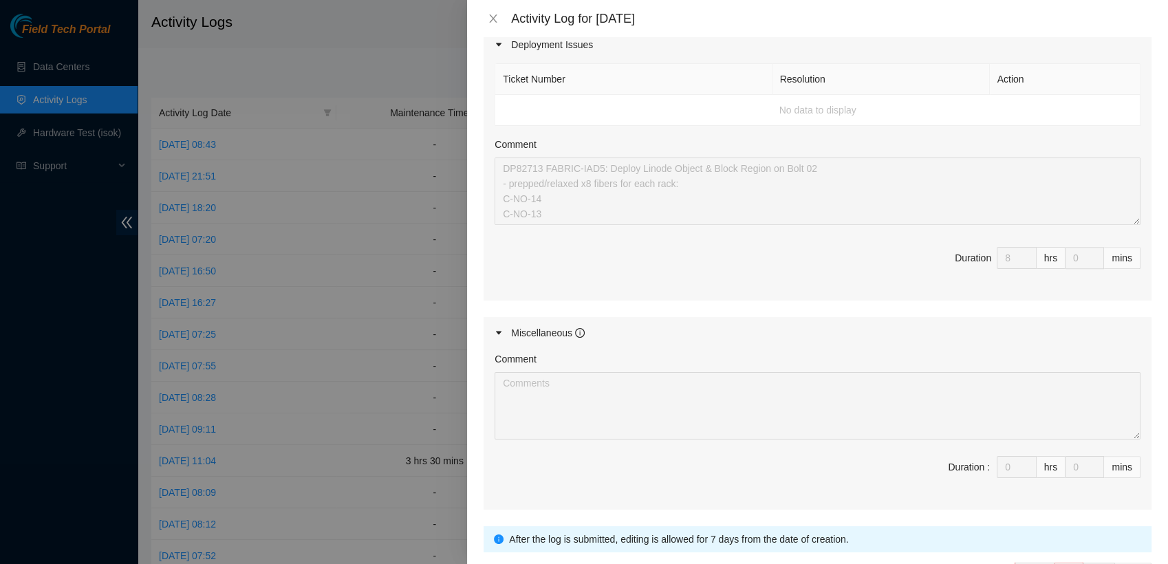
scroll to position [479, 0]
click at [497, 19] on icon "close" at bounding box center [493, 18] width 11 height 11
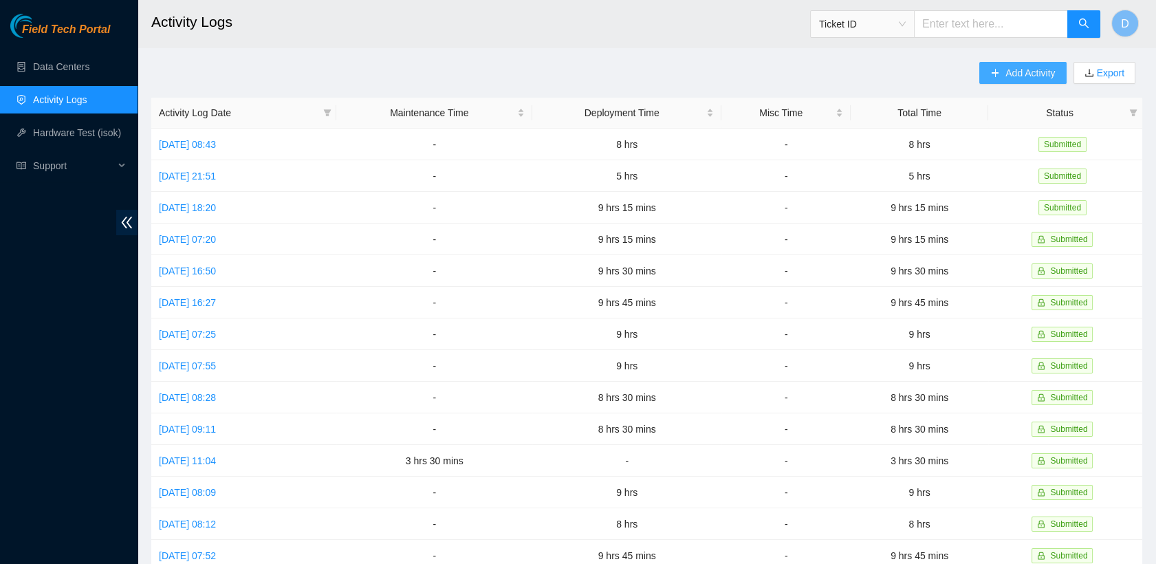
click at [1022, 71] on span "Add Activity" at bounding box center [1030, 72] width 50 height 15
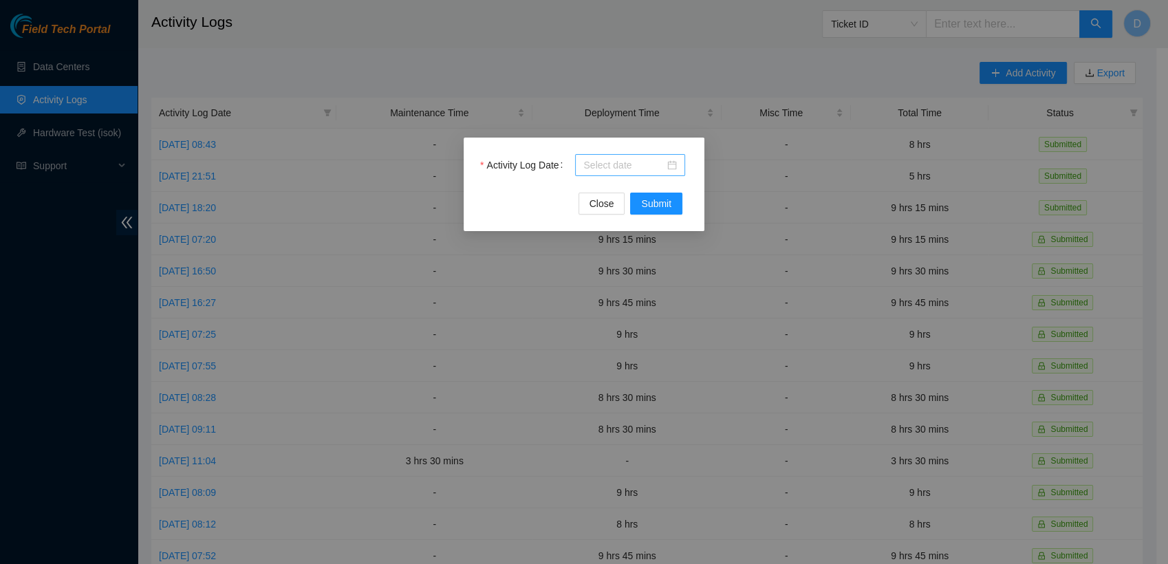
click at [666, 164] on div at bounding box center [630, 164] width 94 height 15
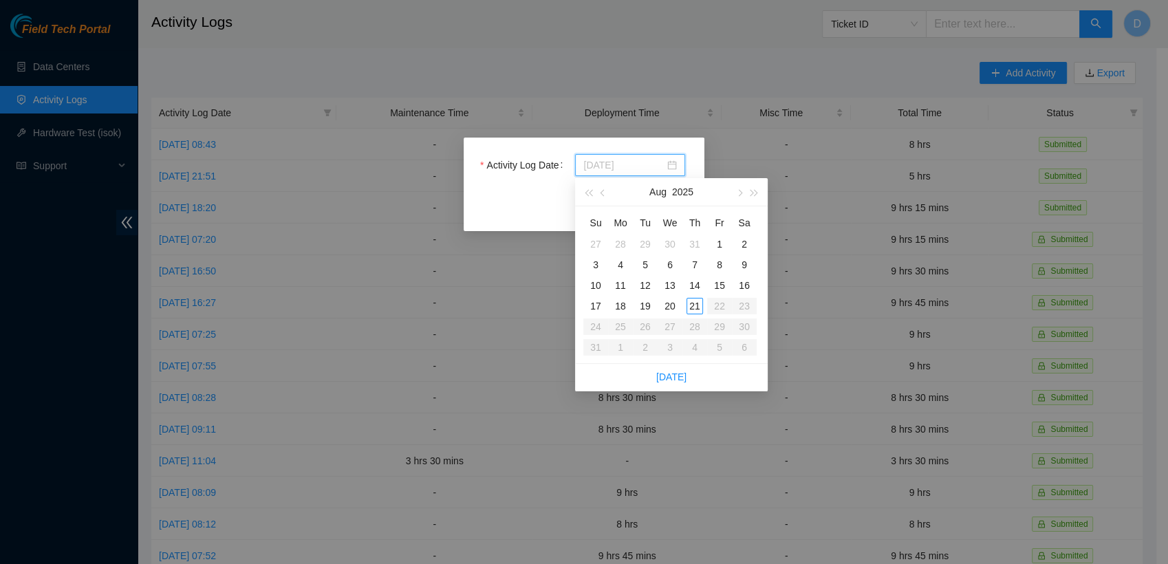
type input "2025-08-19"
type input "2025-08-12"
type input "[DATE]"
click at [668, 307] on div "20" at bounding box center [670, 306] width 17 height 17
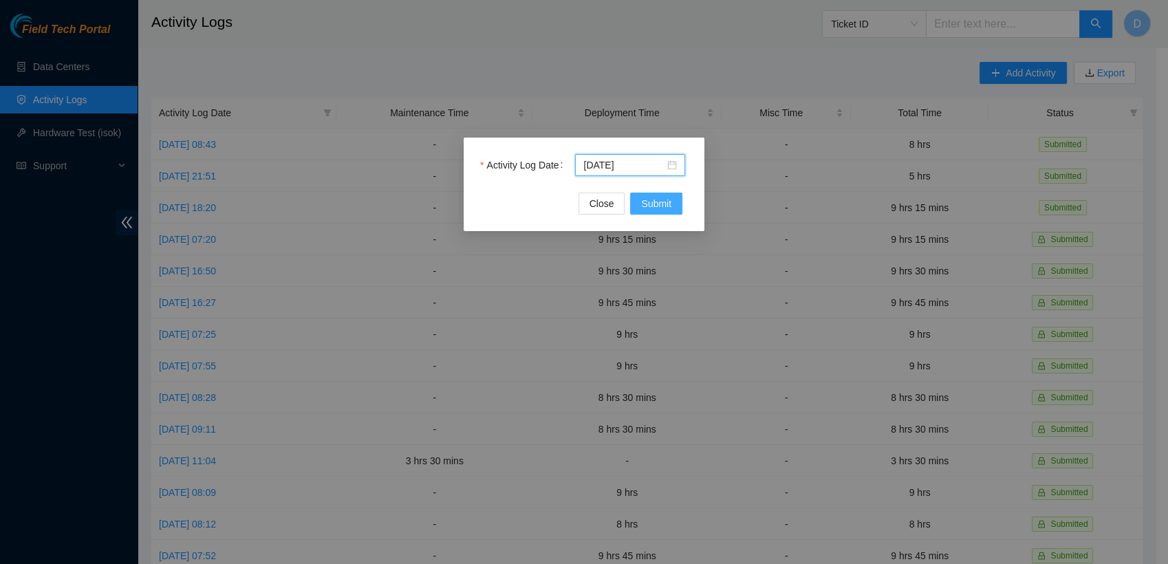
click at [655, 202] on span "Submit" at bounding box center [656, 203] width 30 height 15
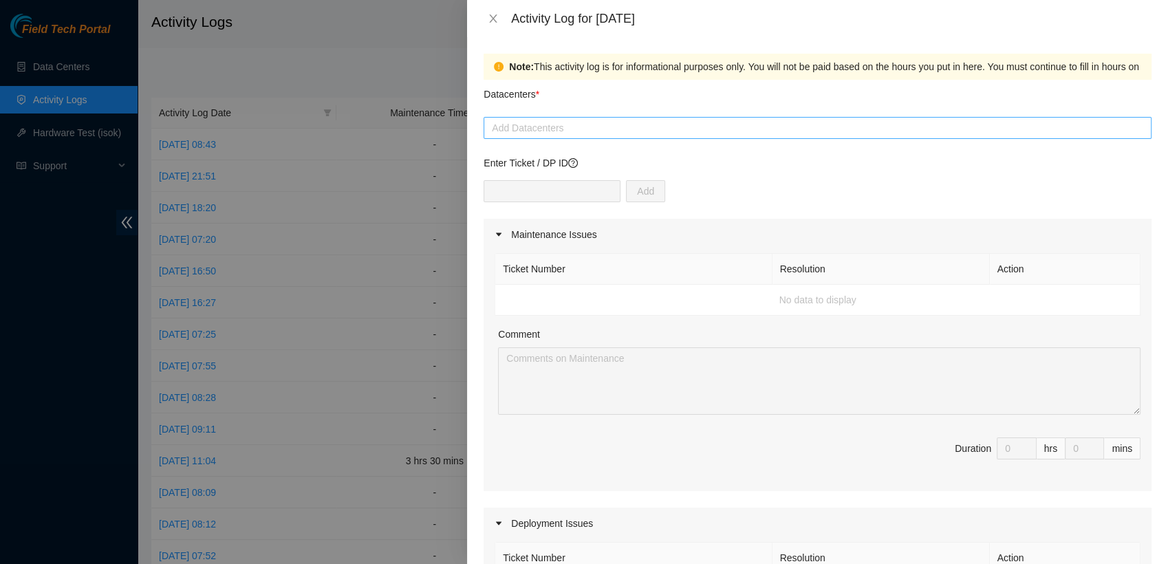
click at [574, 131] on div at bounding box center [817, 128] width 661 height 17
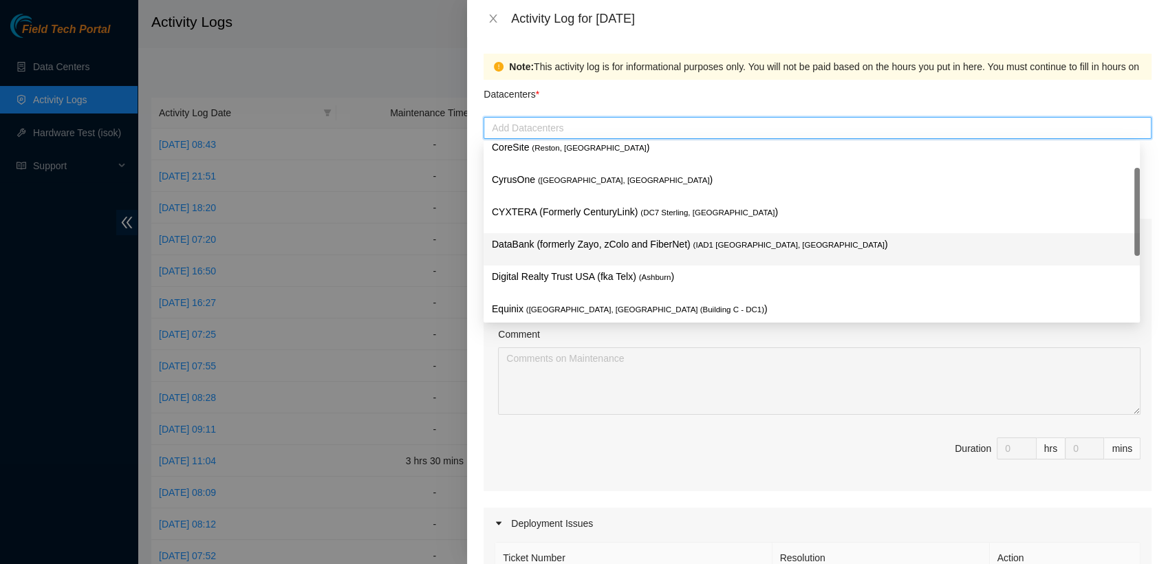
scroll to position [38, 0]
click at [626, 242] on p "DataBank (formerly Zayo, zColo and FiberNet) ( IAD1 Ashburn, VA )" at bounding box center [812, 247] width 640 height 16
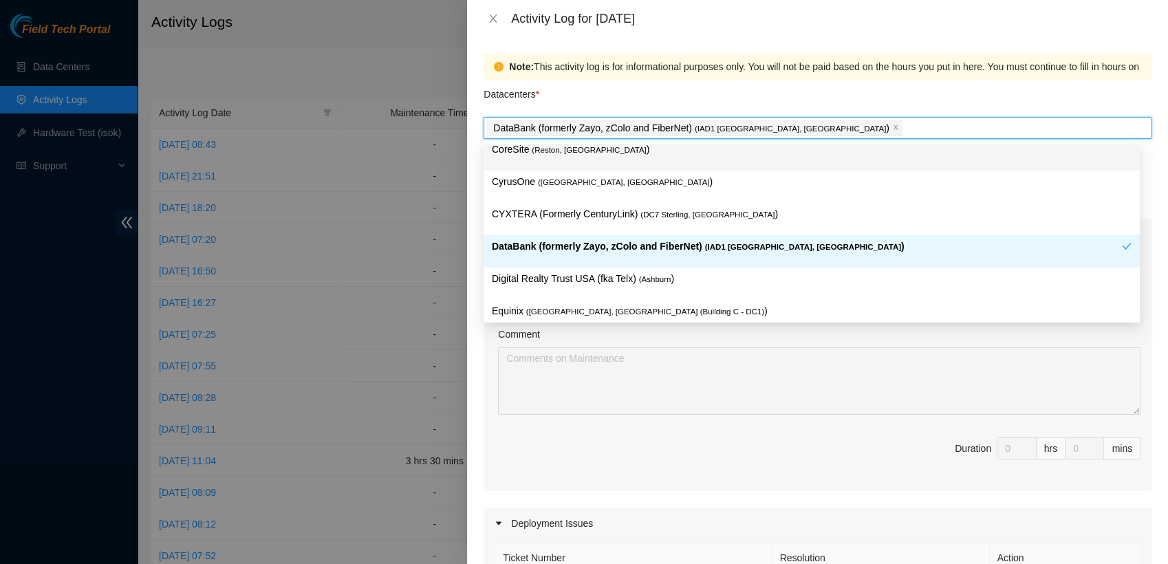
click at [679, 97] on div "Datacenters *" at bounding box center [817, 98] width 668 height 37
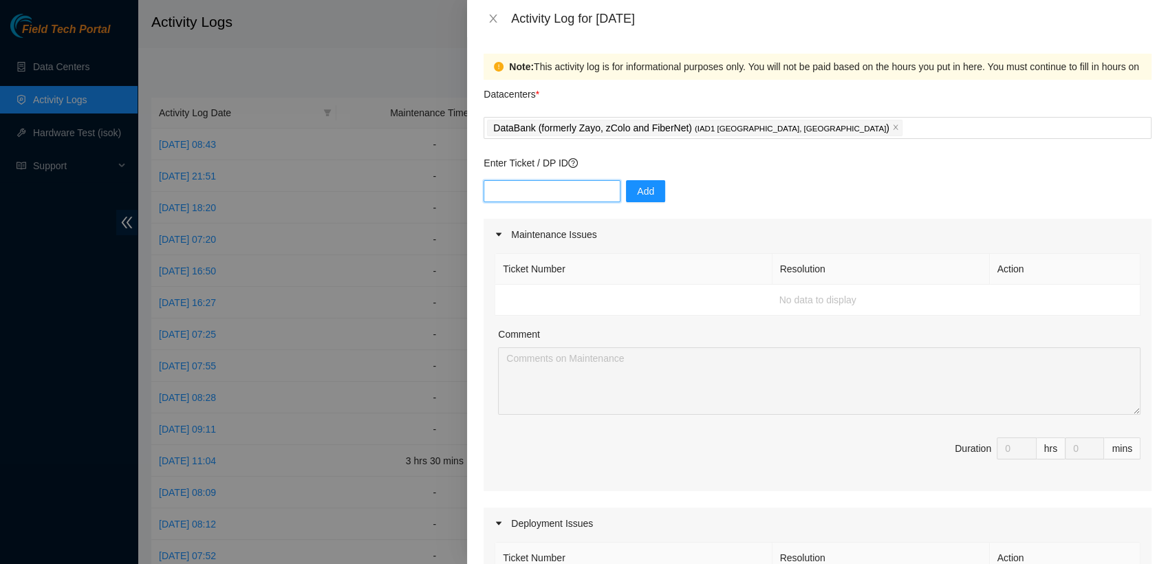
click at [587, 189] on input "text" at bounding box center [551, 191] width 137 height 22
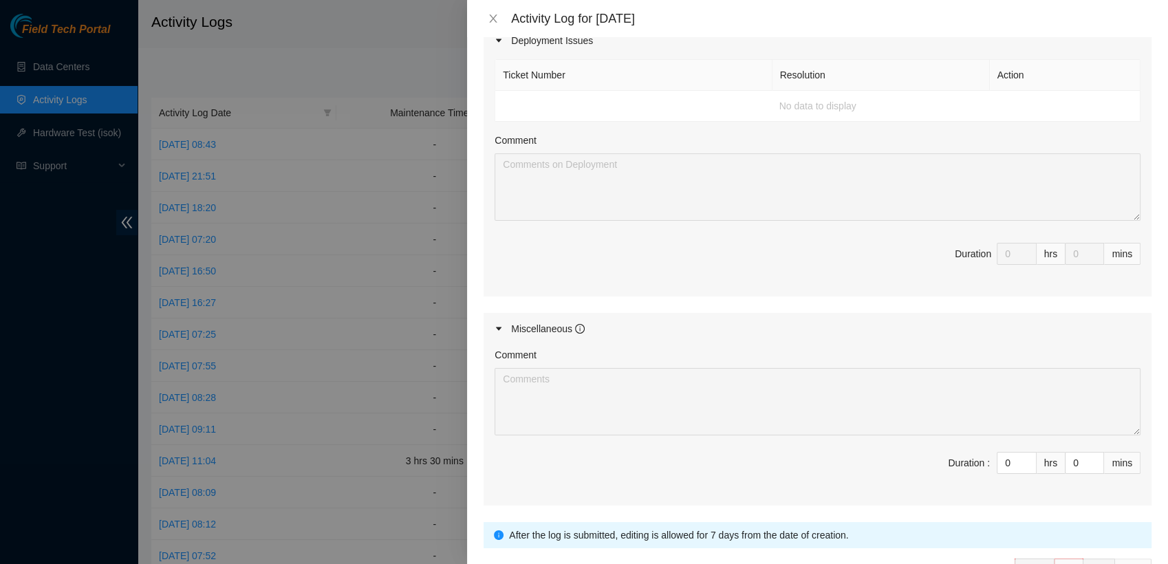
scroll to position [488, 0]
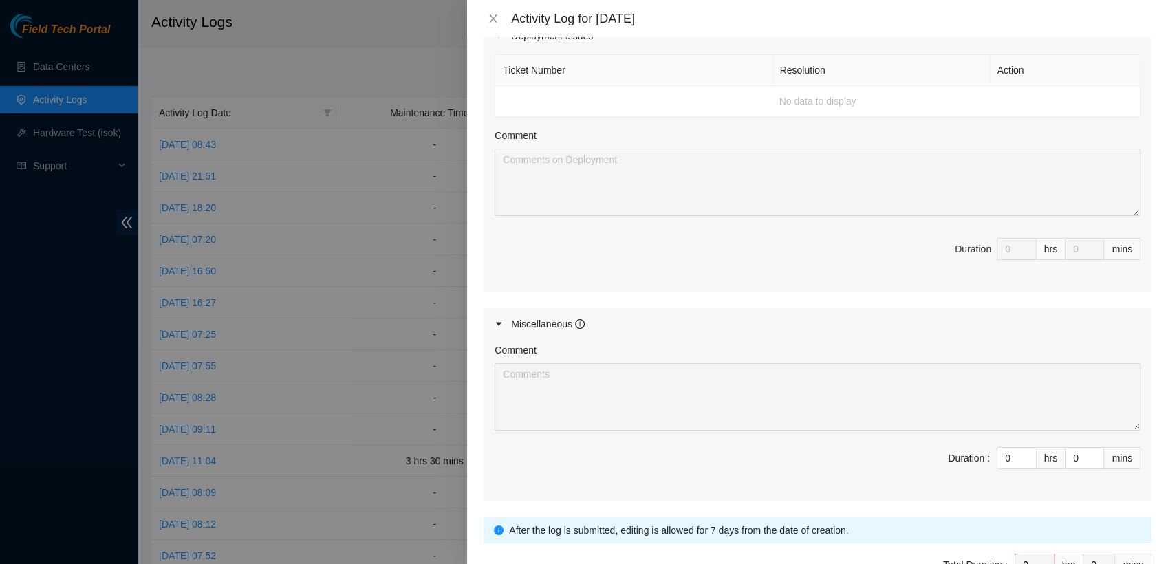
type input "DP82713"
click at [1037, 252] on div "hrs" at bounding box center [1050, 249] width 29 height 22
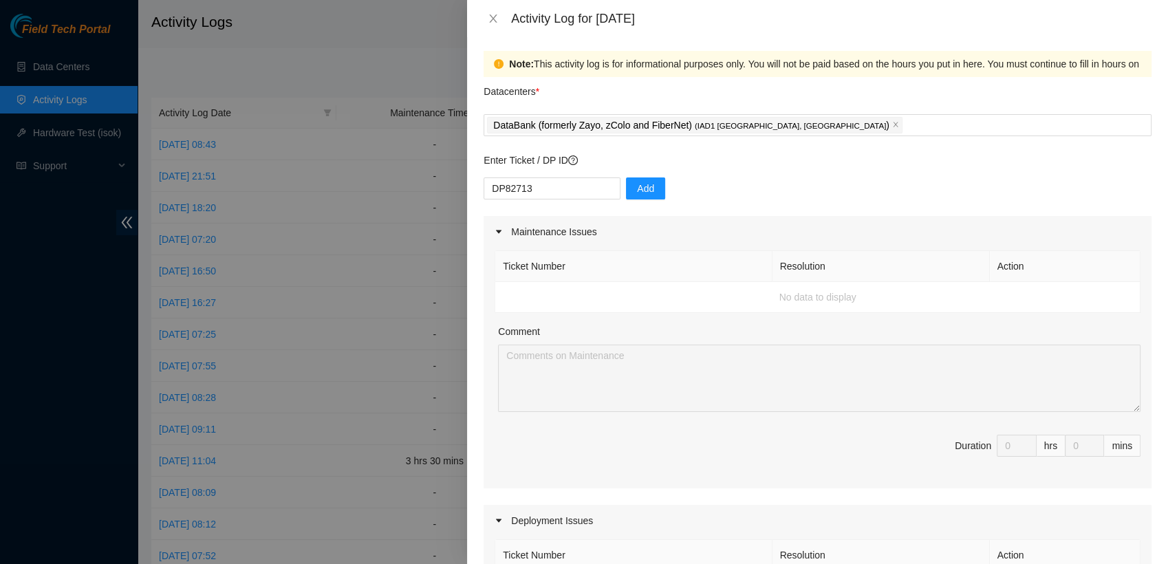
scroll to position [0, 0]
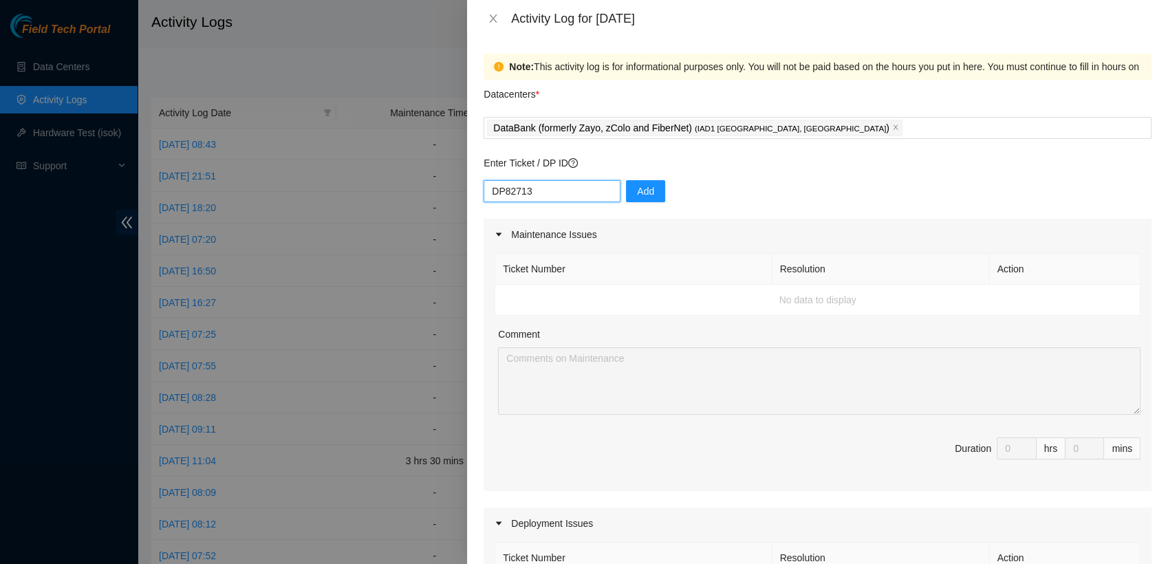
click at [569, 184] on input "DP82713" at bounding box center [551, 191] width 137 height 22
click at [730, 180] on div "DP82713 Add" at bounding box center [817, 199] width 668 height 39
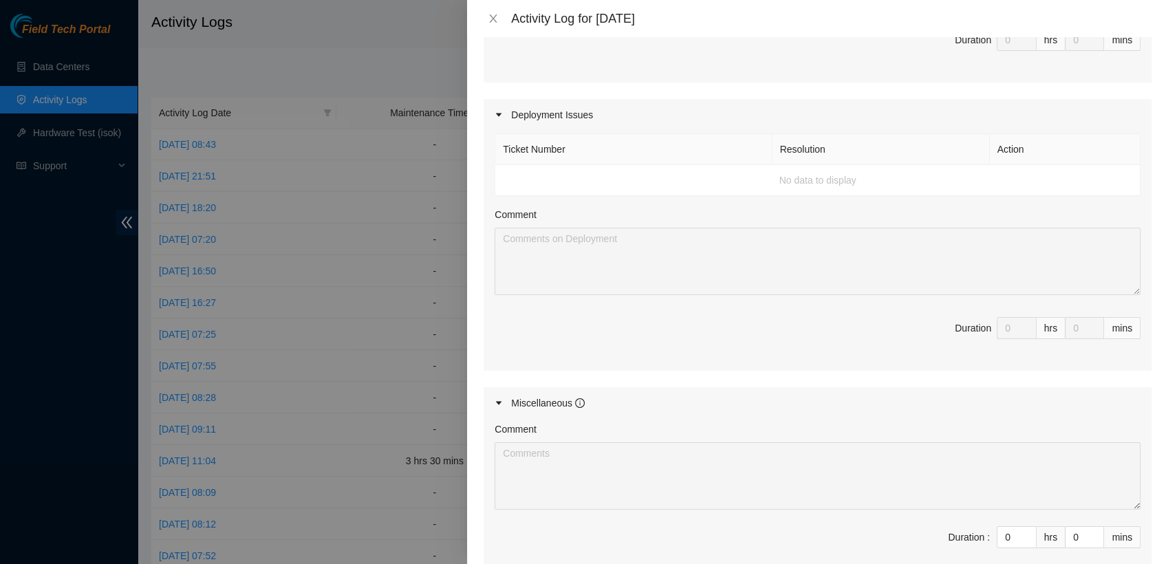
scroll to position [409, 0]
click at [543, 151] on th "Ticket Number" at bounding box center [633, 148] width 276 height 31
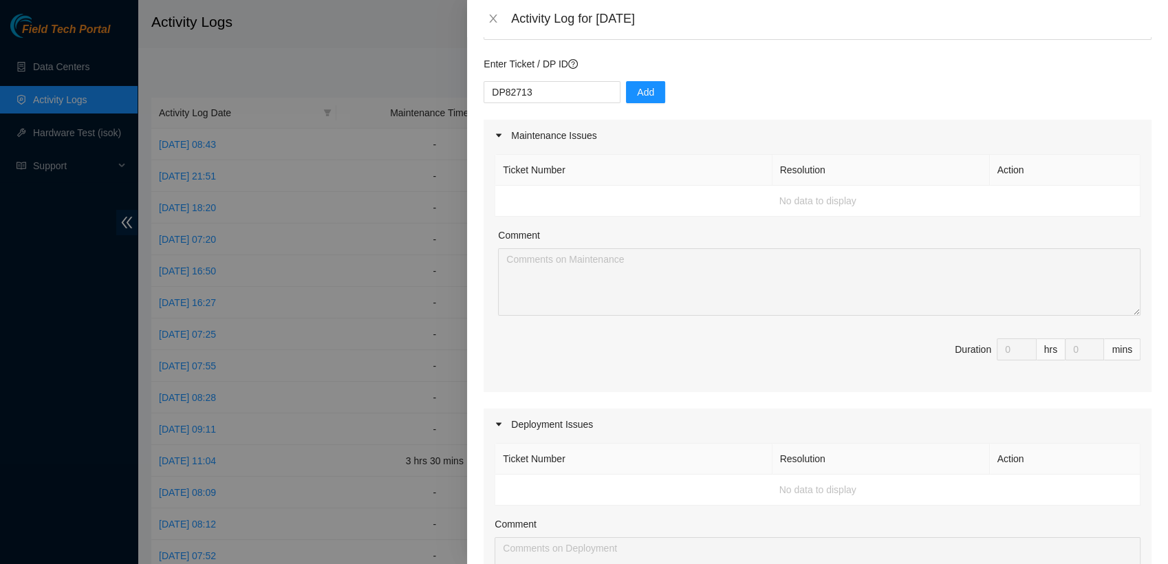
scroll to position [0, 0]
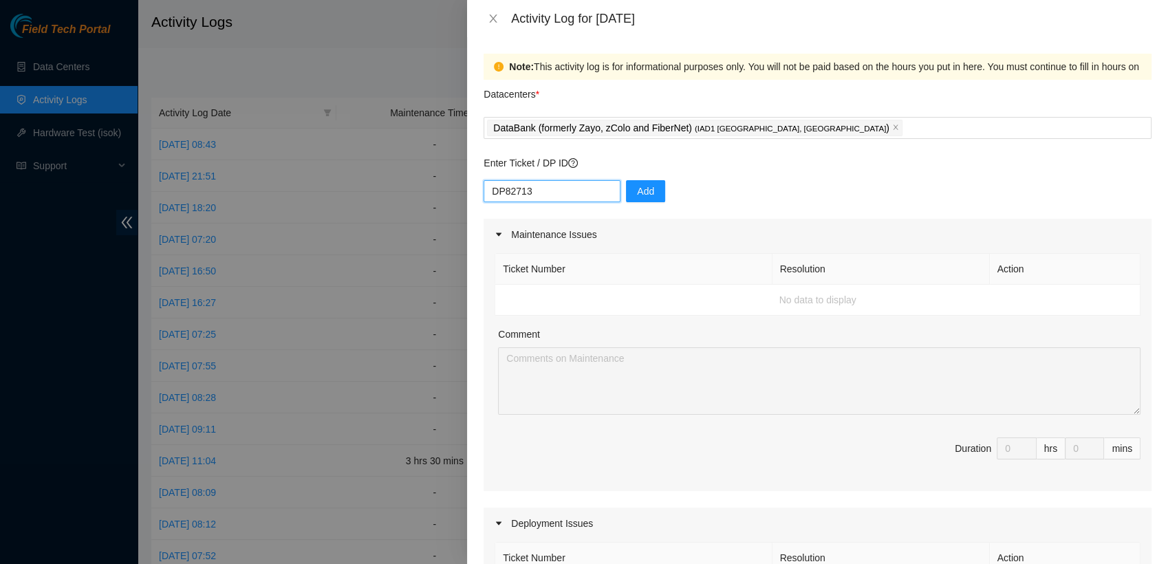
click at [539, 190] on input "DP82713" at bounding box center [551, 191] width 137 height 22
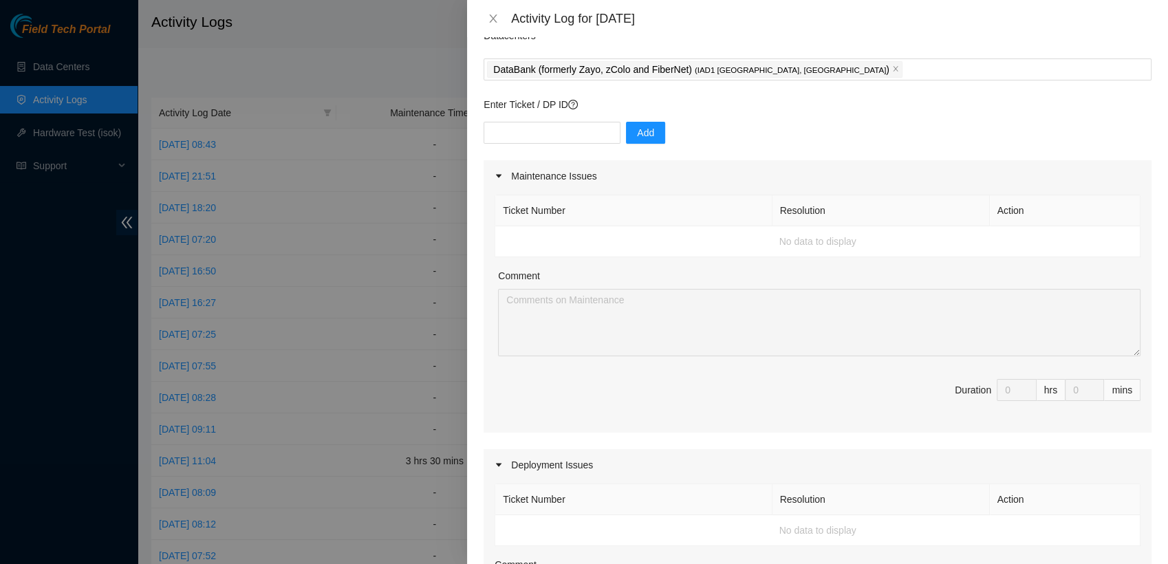
scroll to position [58, 0]
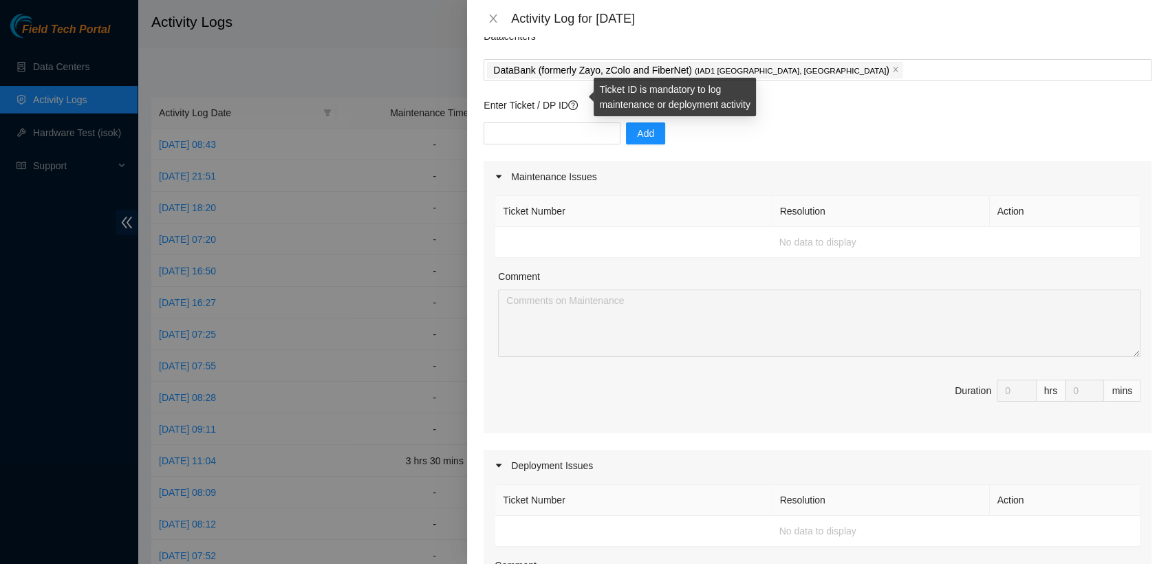
click at [574, 102] on icon "question-circle" at bounding box center [572, 105] width 3 height 6
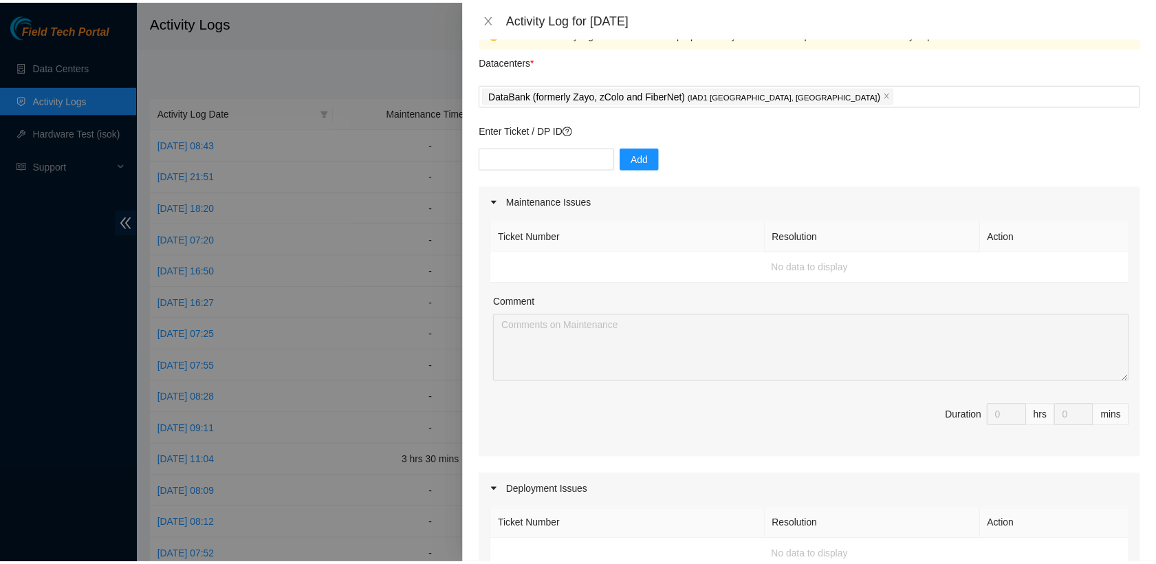
scroll to position [32, 0]
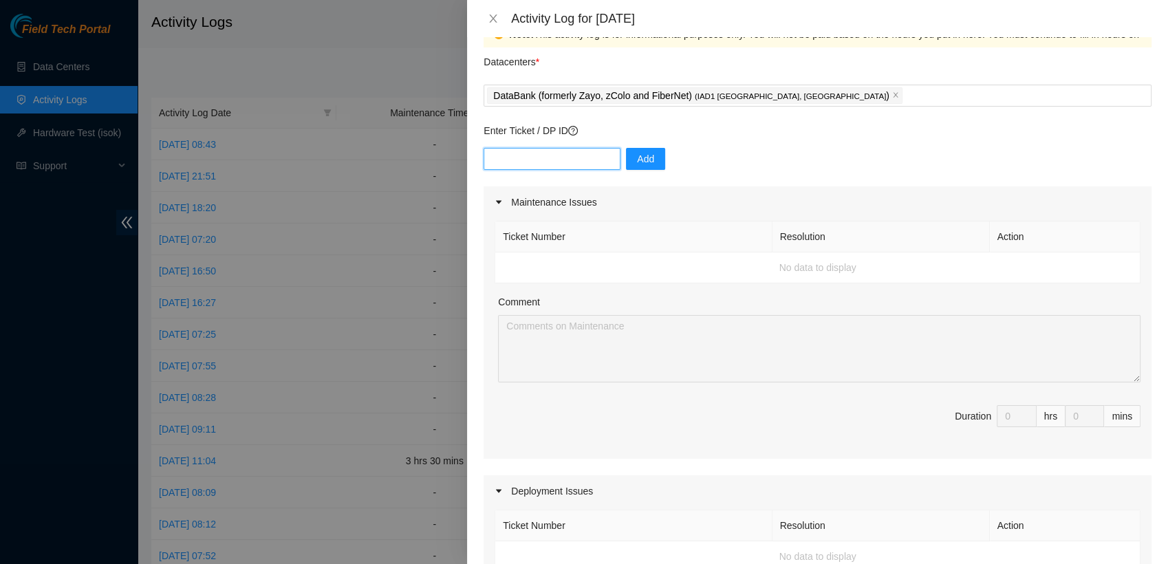
click at [561, 150] on input "text" at bounding box center [551, 159] width 137 height 22
click at [493, 14] on icon "close" at bounding box center [493, 18] width 11 height 11
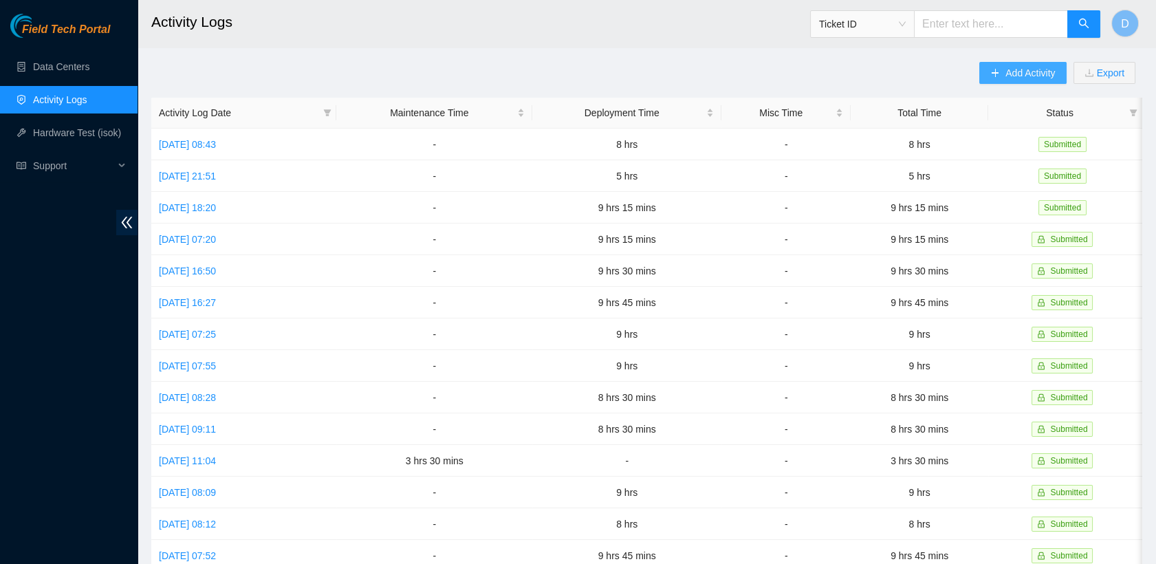
click at [1019, 80] on span "Add Activity" at bounding box center [1030, 72] width 50 height 15
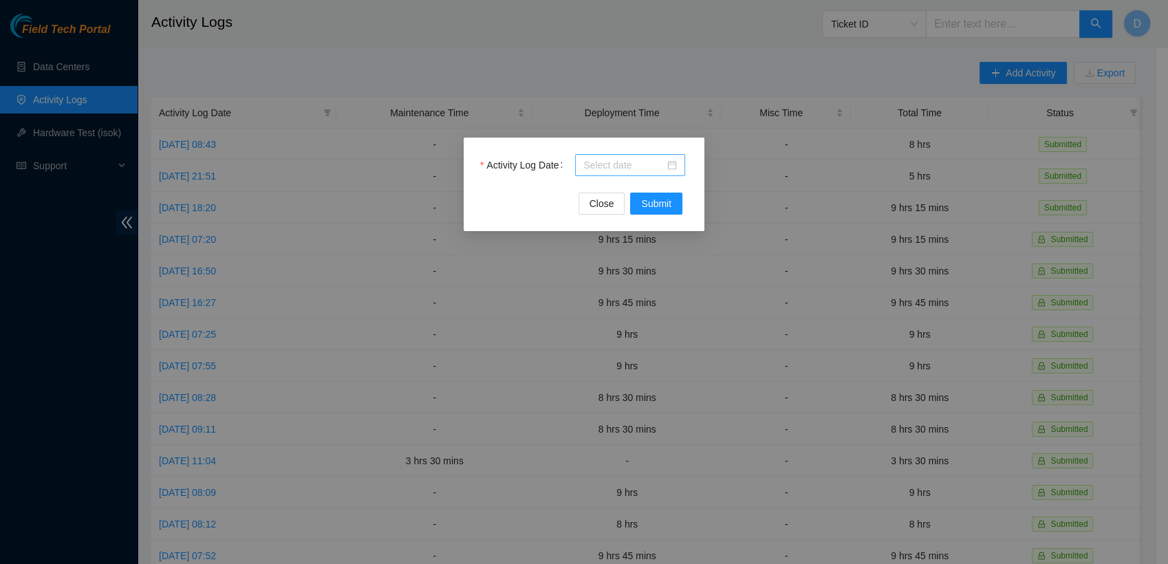
click at [666, 168] on div at bounding box center [630, 164] width 94 height 15
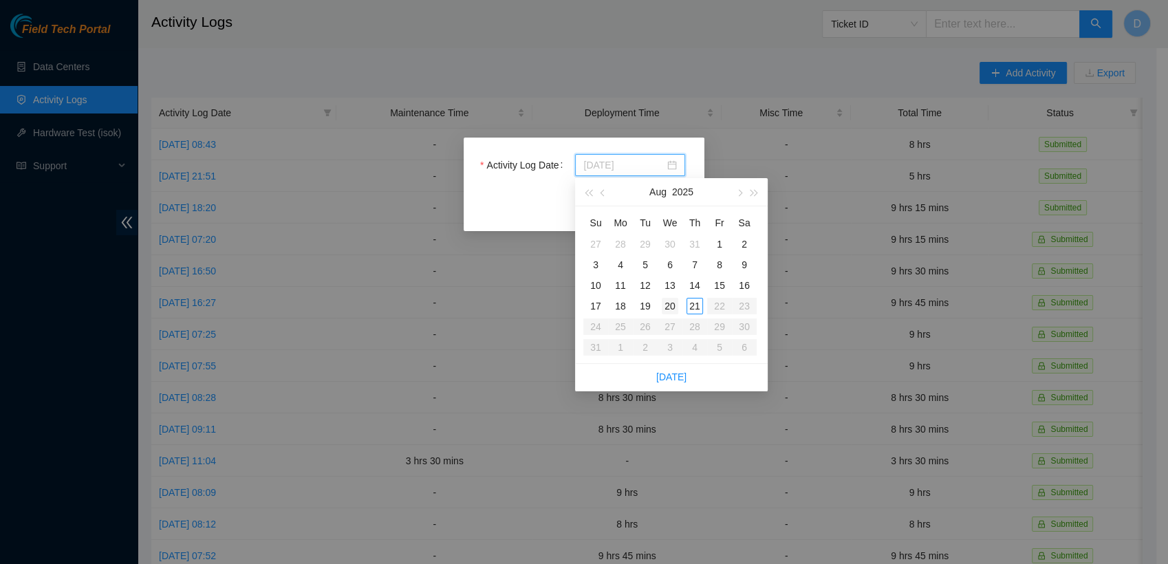
type input "[DATE]"
click at [672, 305] on div "20" at bounding box center [670, 306] width 17 height 17
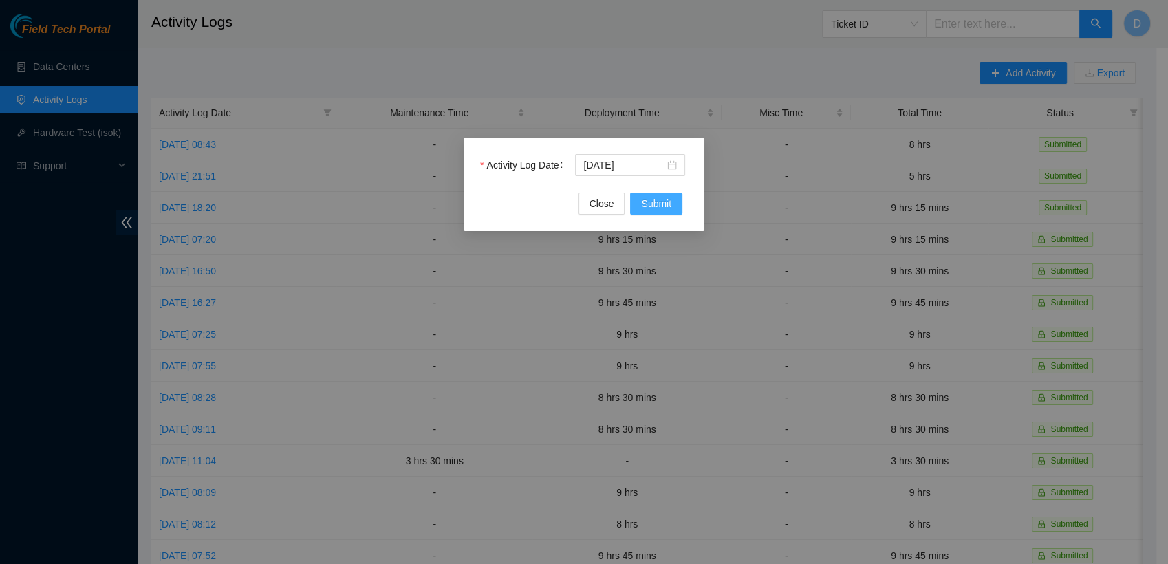
click at [657, 201] on span "Submit" at bounding box center [656, 203] width 30 height 15
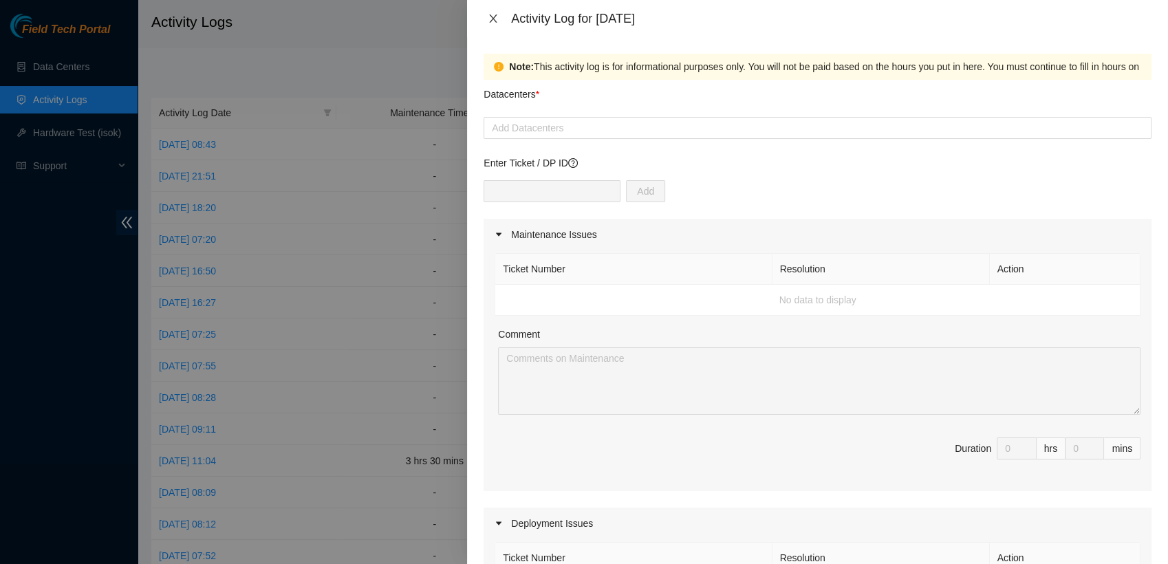
click at [494, 19] on icon "close" at bounding box center [493, 18] width 11 height 11
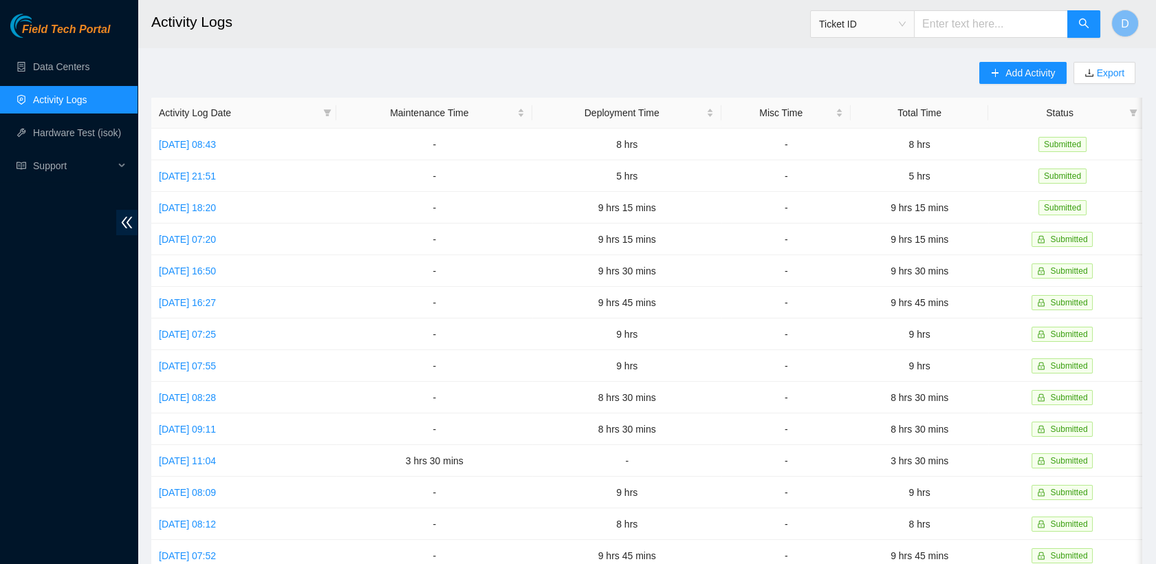
click at [494, 19] on h2 "Activity Logs" at bounding box center [546, 22] width 790 height 44
